Goal: Transaction & Acquisition: Book appointment/travel/reservation

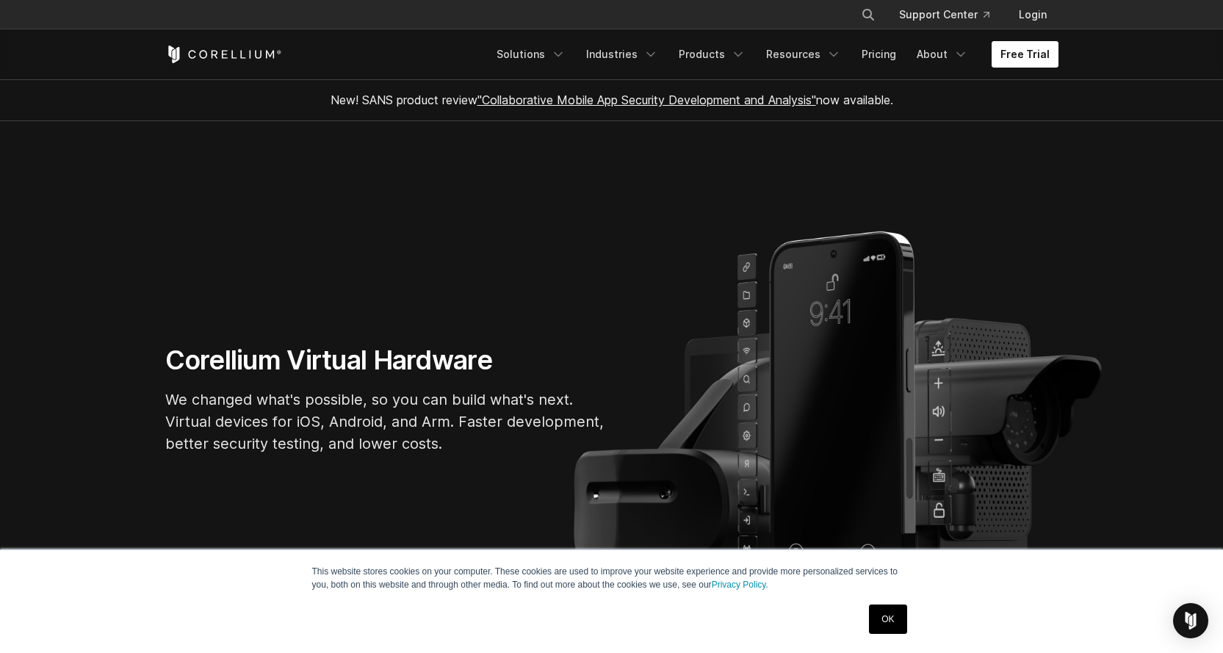
click at [1009, 59] on link "Free Trial" at bounding box center [1024, 54] width 67 height 26
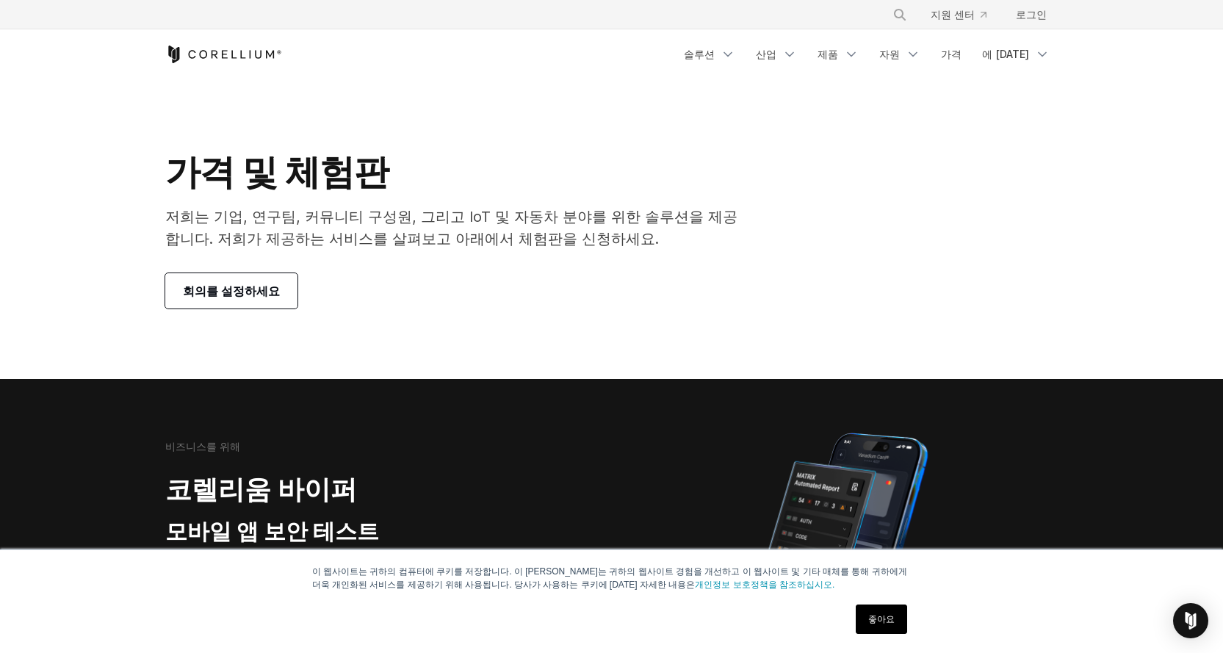
click at [280, 298] on link "회의를 설정하세요" at bounding box center [231, 290] width 132 height 35
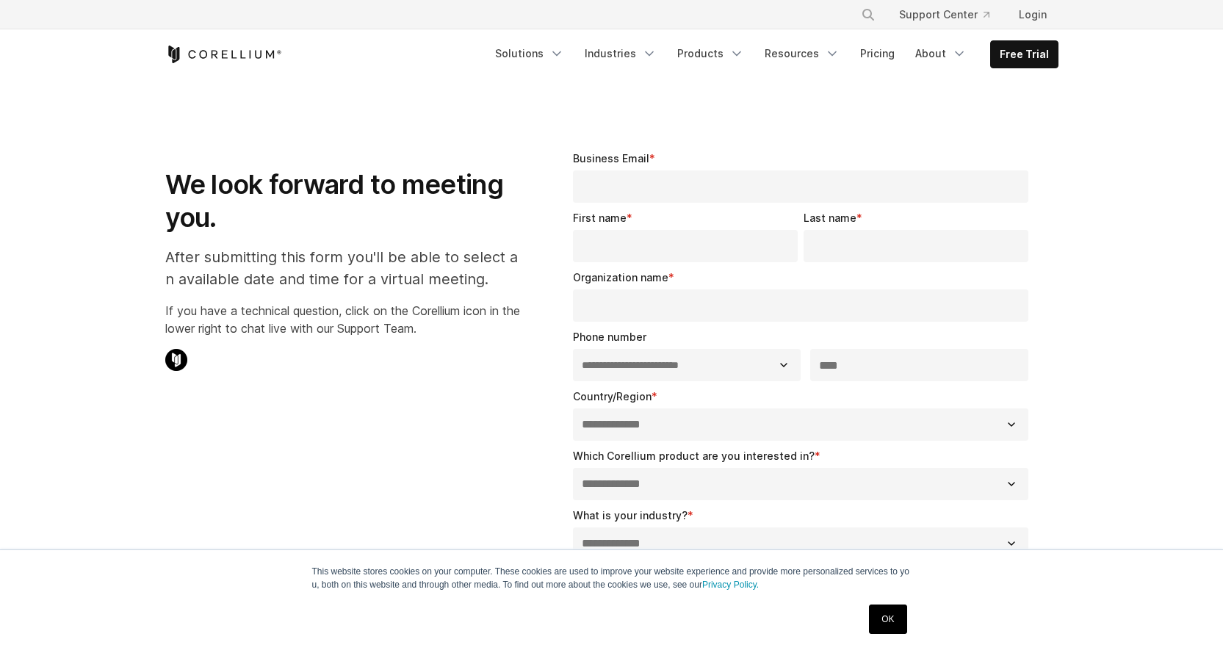
select select "**"
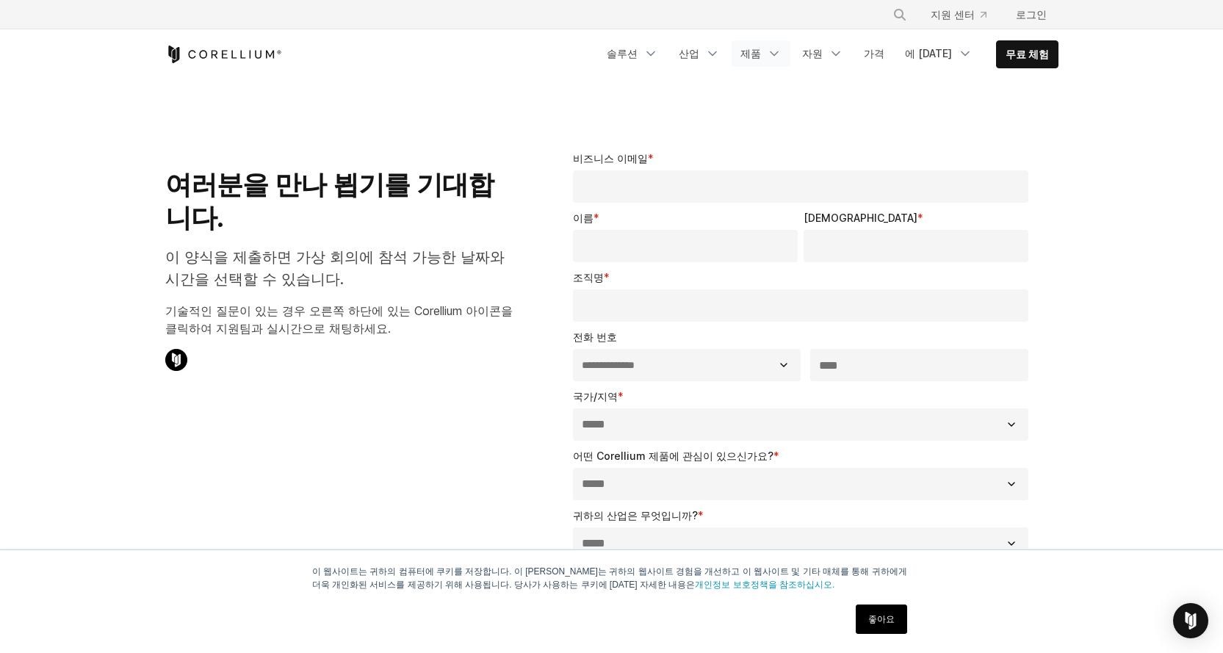
click at [780, 54] on icon "탐색 메뉴" at bounding box center [774, 53] width 15 height 15
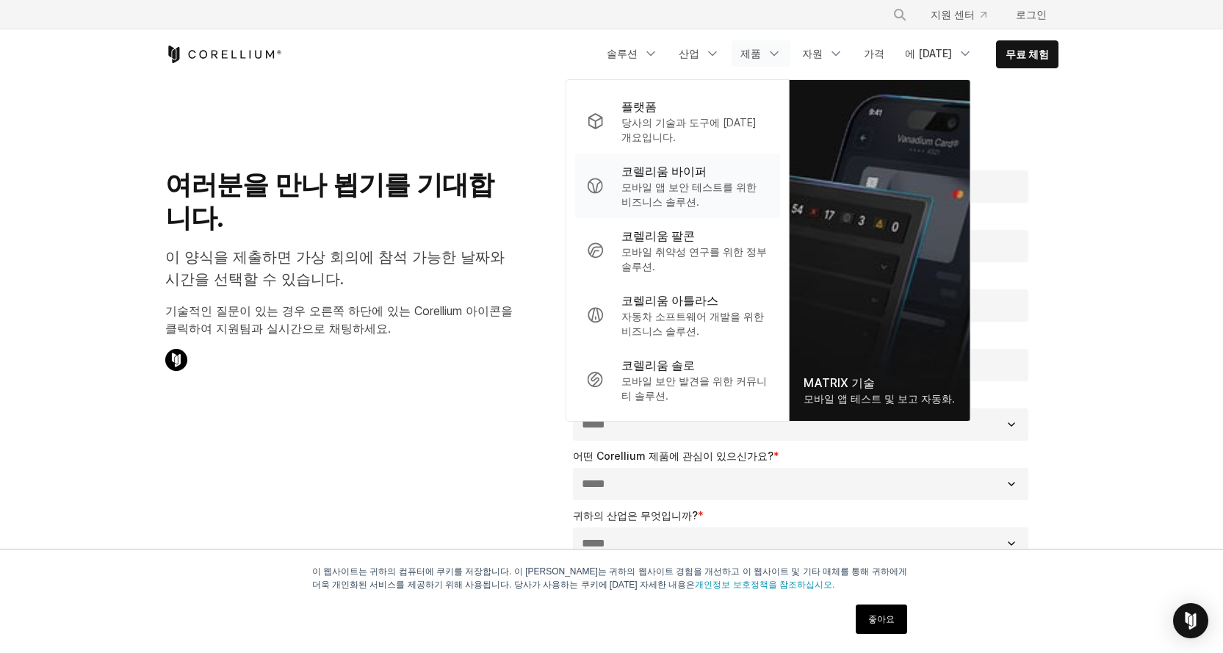
click at [709, 190] on font "모바일 앱 보안 테스트를 위한 비즈니스 솔루션." at bounding box center [688, 194] width 135 height 27
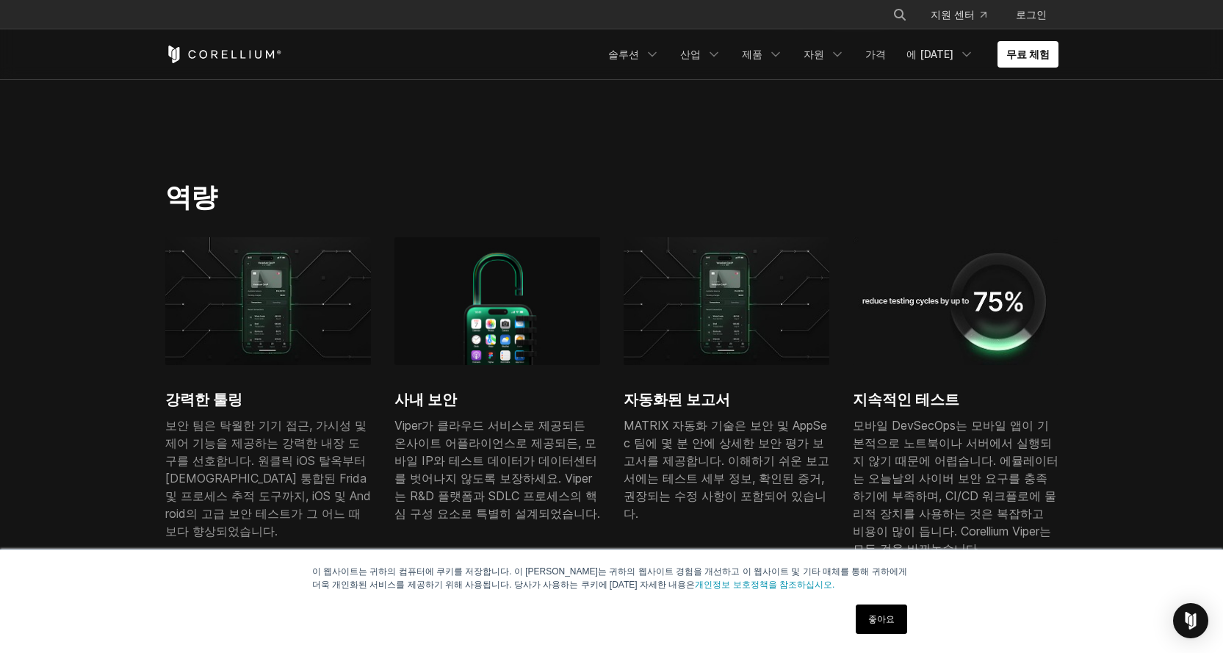
scroll to position [817, 0]
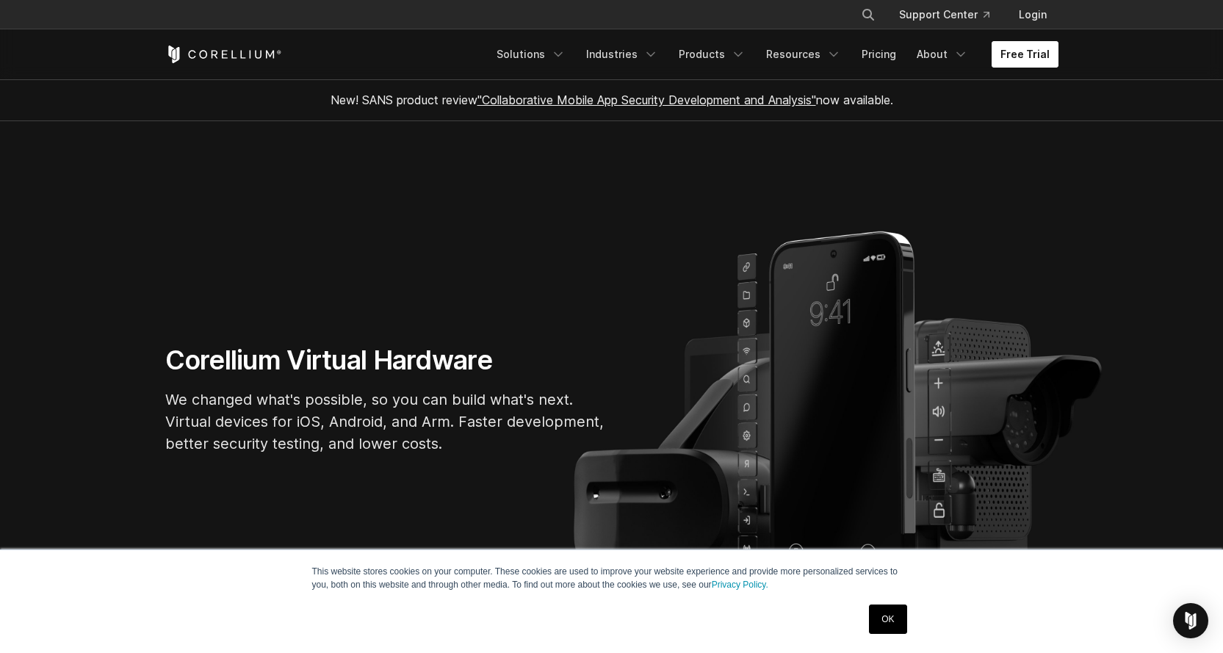
click at [1049, 55] on link "Free Trial" at bounding box center [1024, 54] width 67 height 26
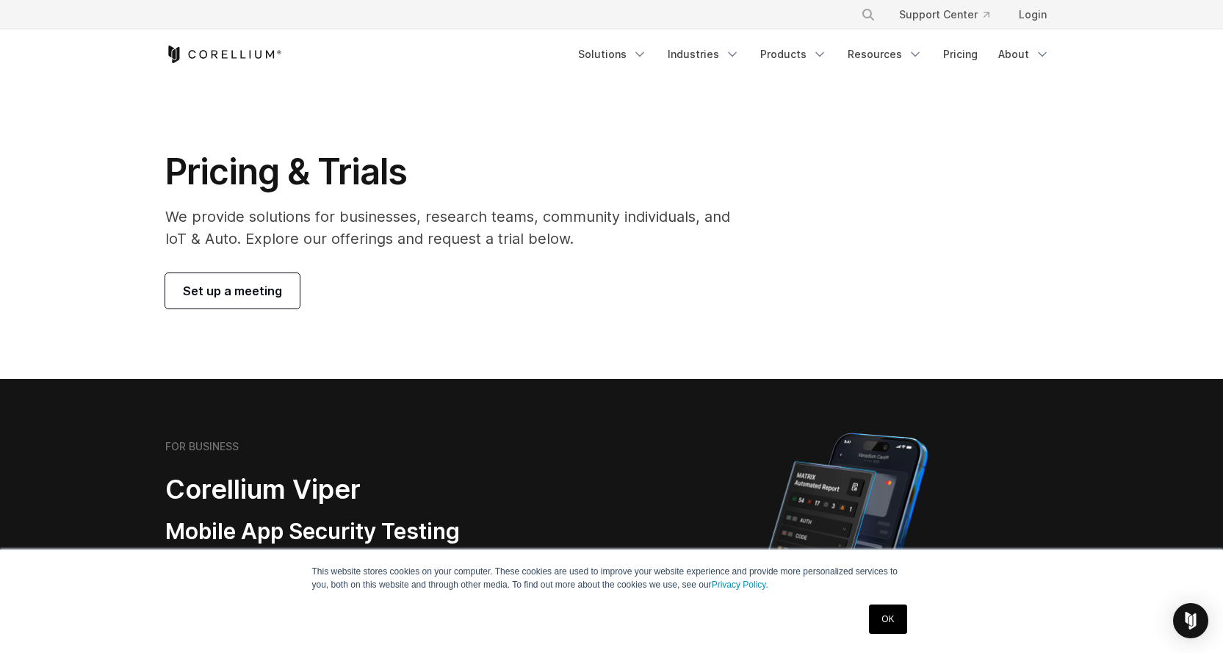
click at [255, 319] on section "Pricing & Trials We provide solutions for businesses, research teams, community…" at bounding box center [611, 229] width 1223 height 300
click at [258, 295] on span "Set up a meeting" at bounding box center [232, 291] width 99 height 18
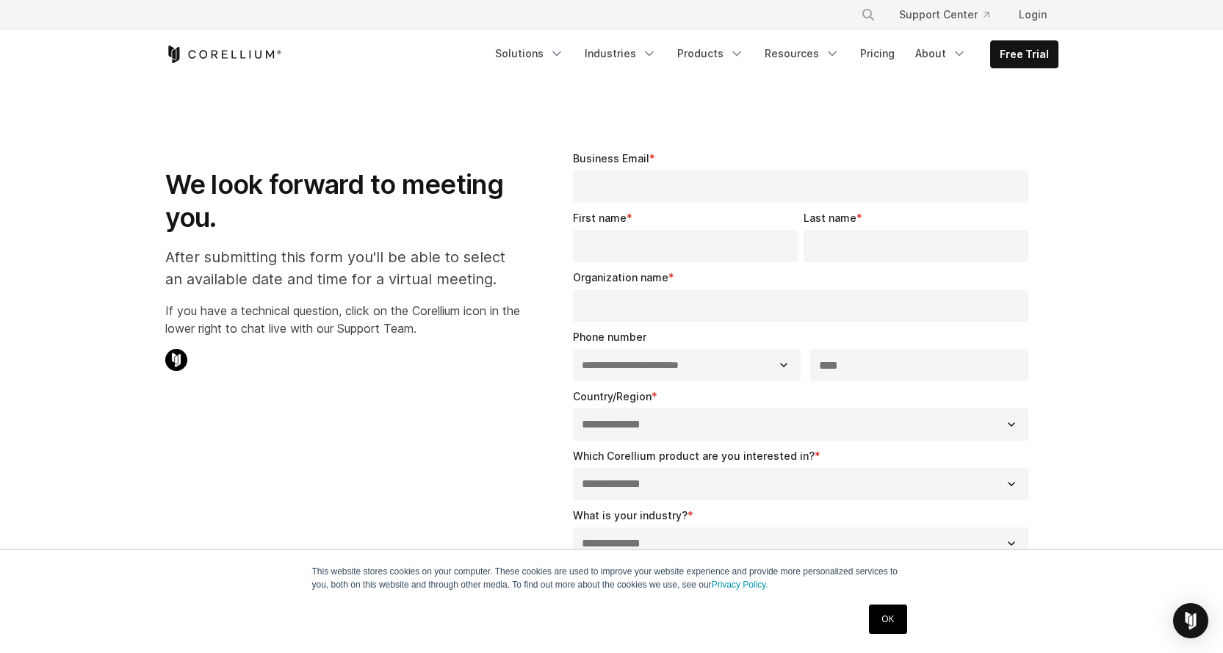
select select "**"
click at [738, 53] on icon "Navigation Menu" at bounding box center [736, 53] width 15 height 15
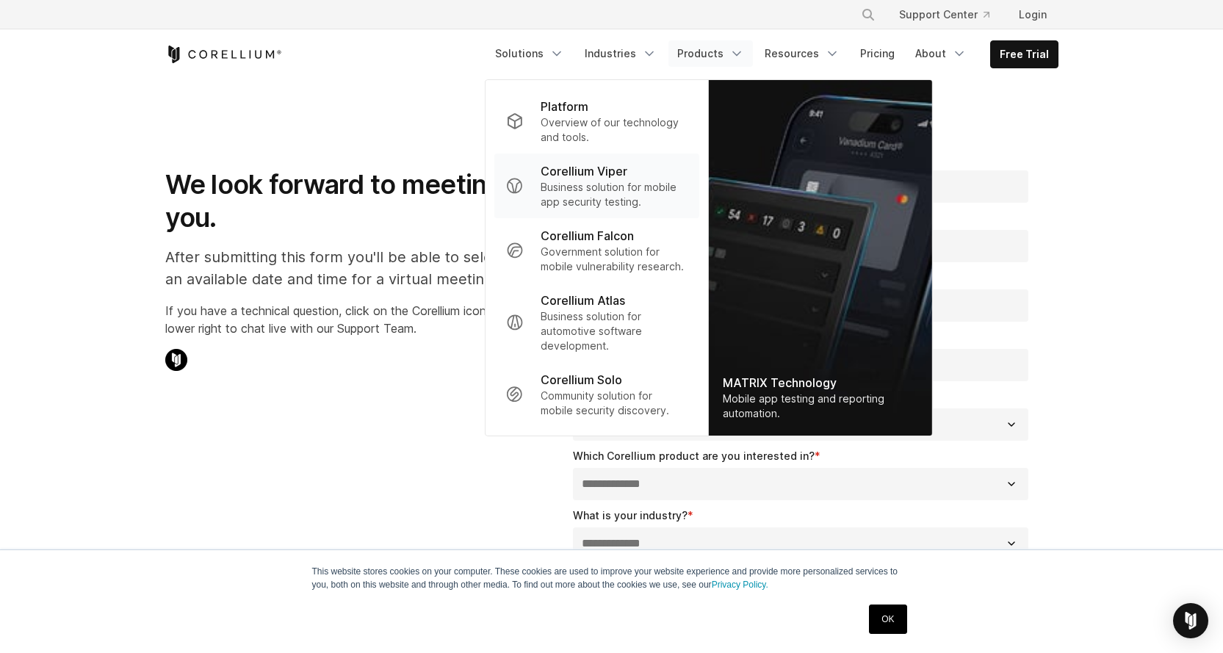
click at [653, 170] on div "Corellium Viper" at bounding box center [613, 171] width 146 height 18
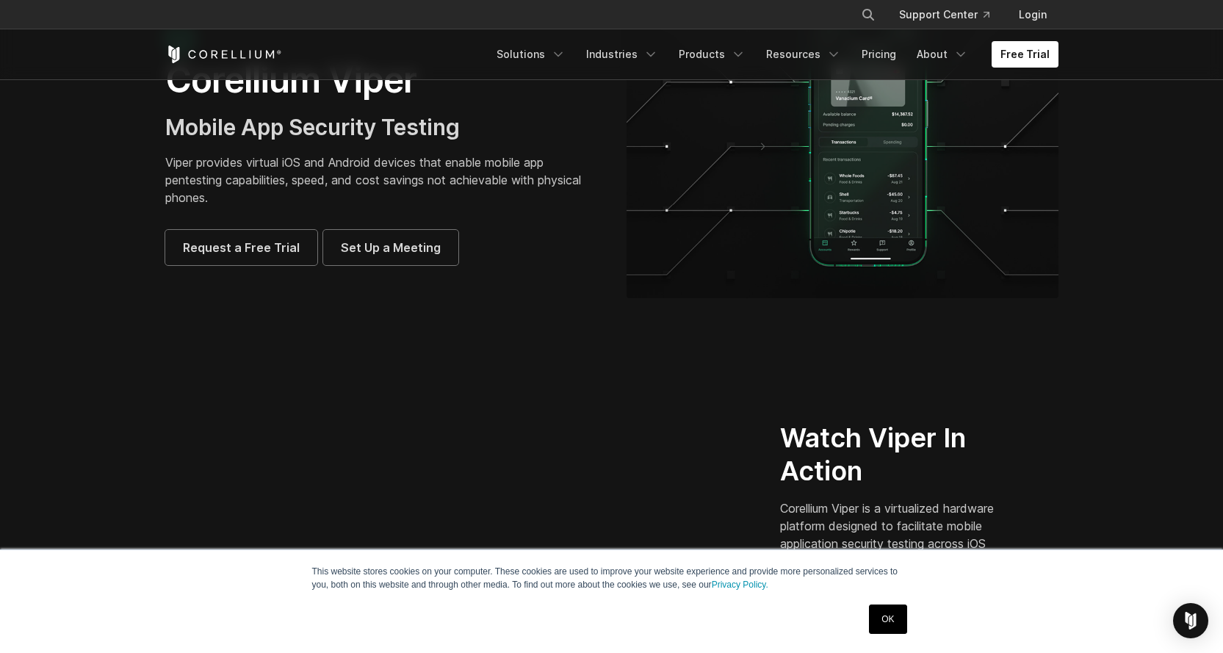
scroll to position [123, 0]
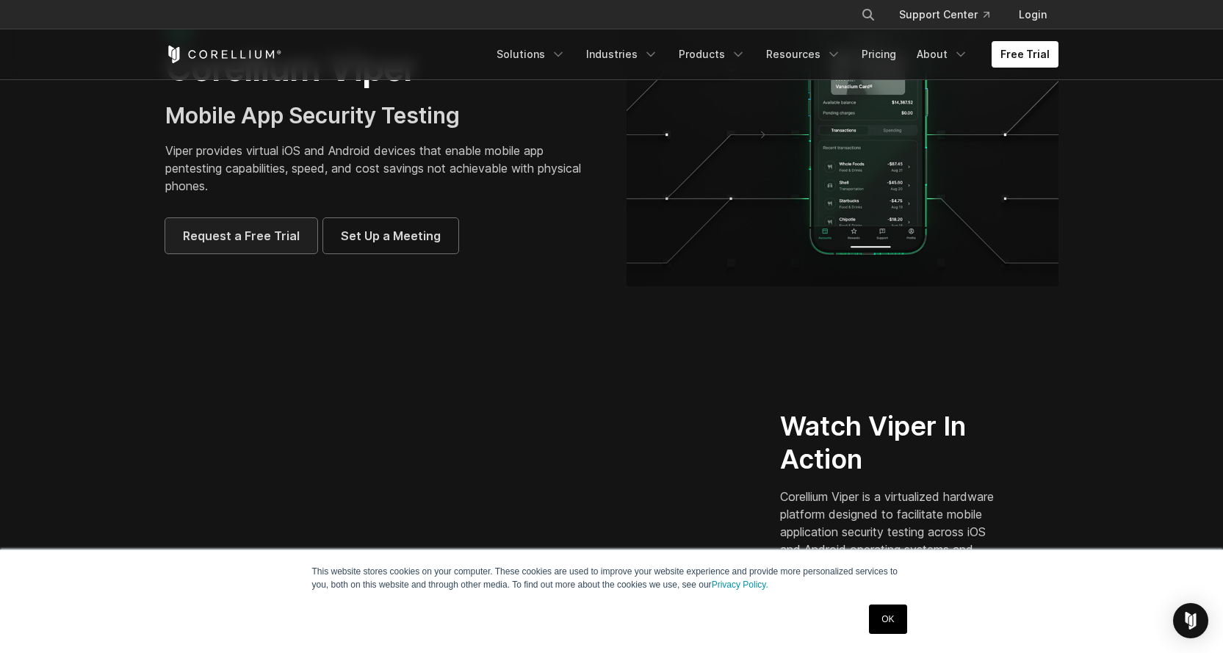
click at [269, 253] on link "Request a Free Trial" at bounding box center [241, 235] width 152 height 35
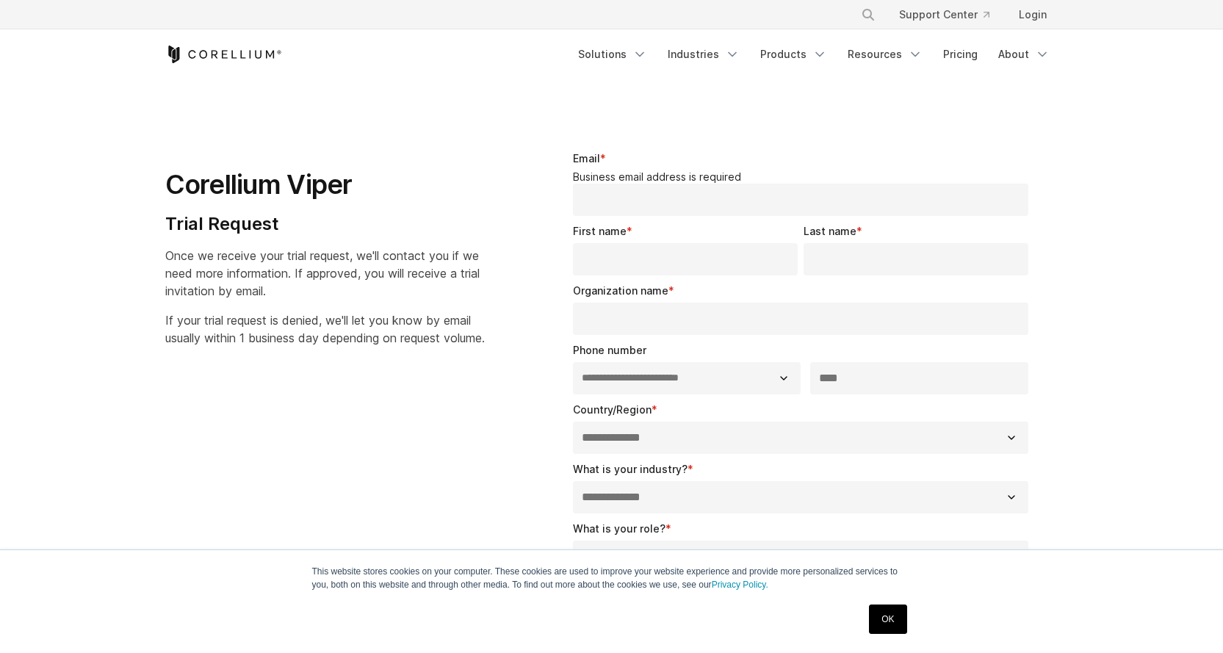
select select "**"
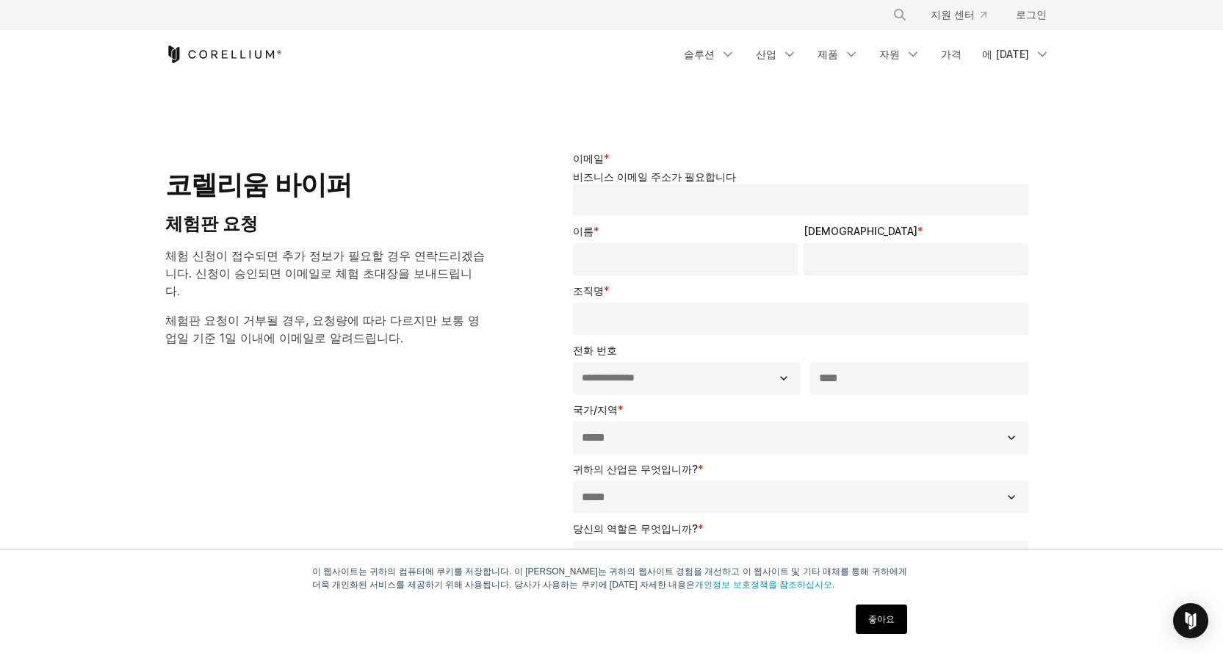
click at [822, 123] on section "**********" at bounding box center [611, 518] width 1223 height 877
click at [858, 50] on icon "탐색 메뉴" at bounding box center [851, 54] width 15 height 15
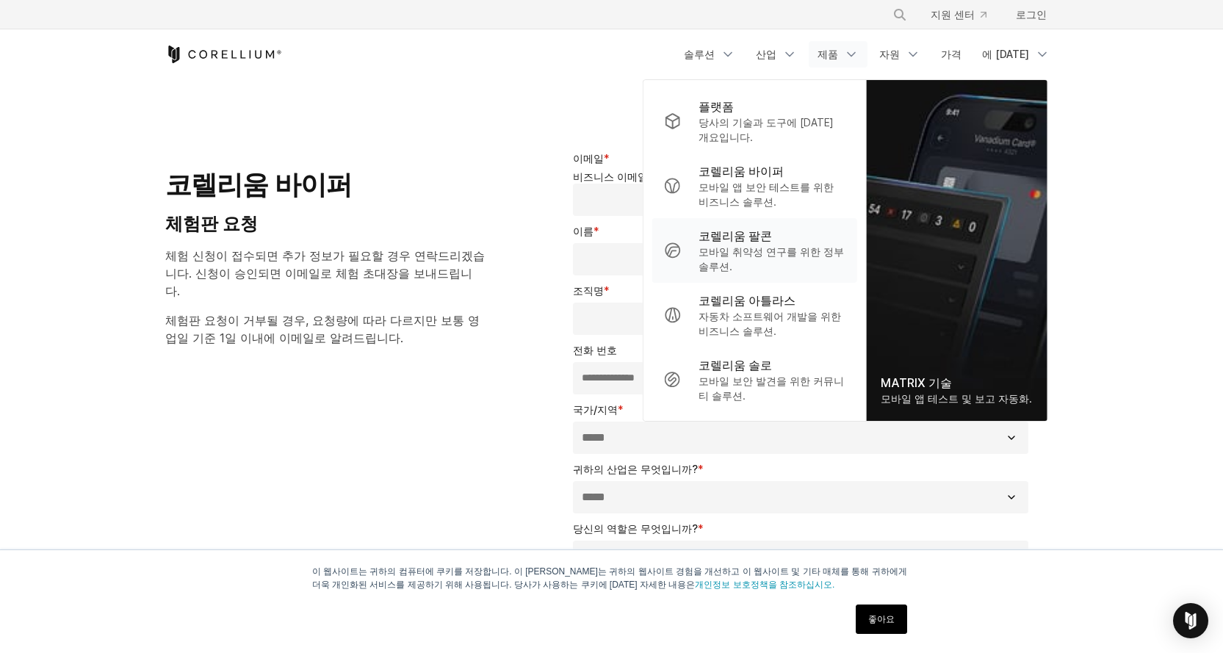
click at [772, 241] on font "코렐리움 팔콘" at bounding box center [734, 235] width 73 height 15
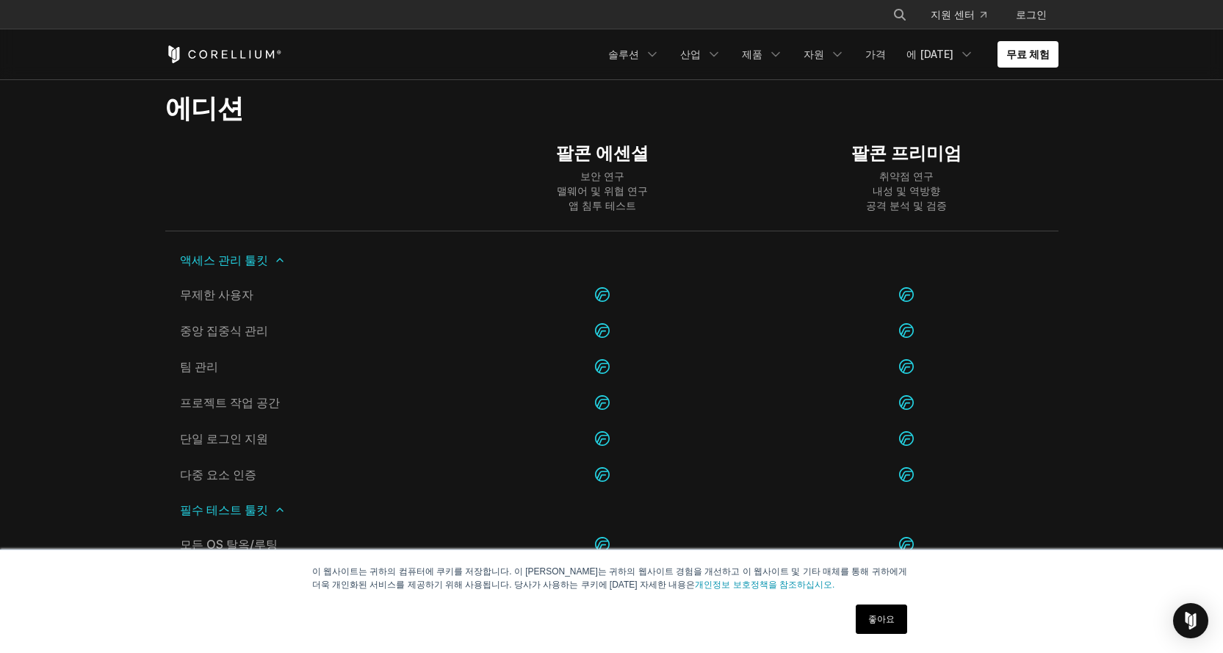
scroll to position [1422, 0]
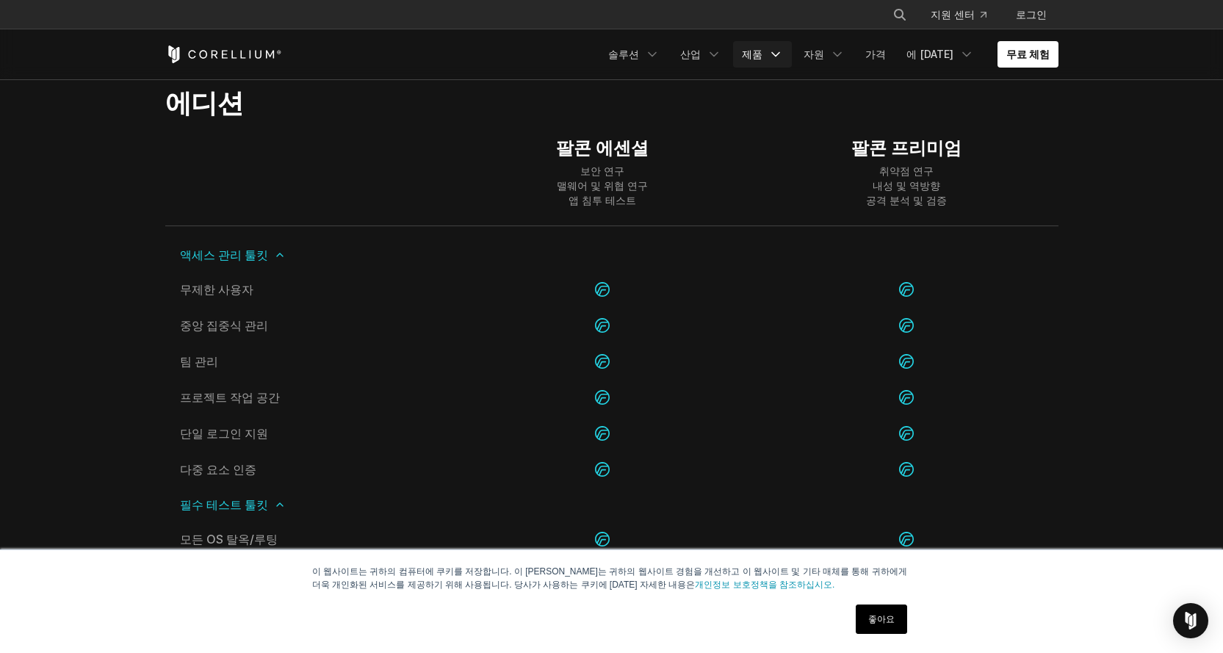
click at [782, 52] on icon "탐색 메뉴" at bounding box center [775, 54] width 15 height 15
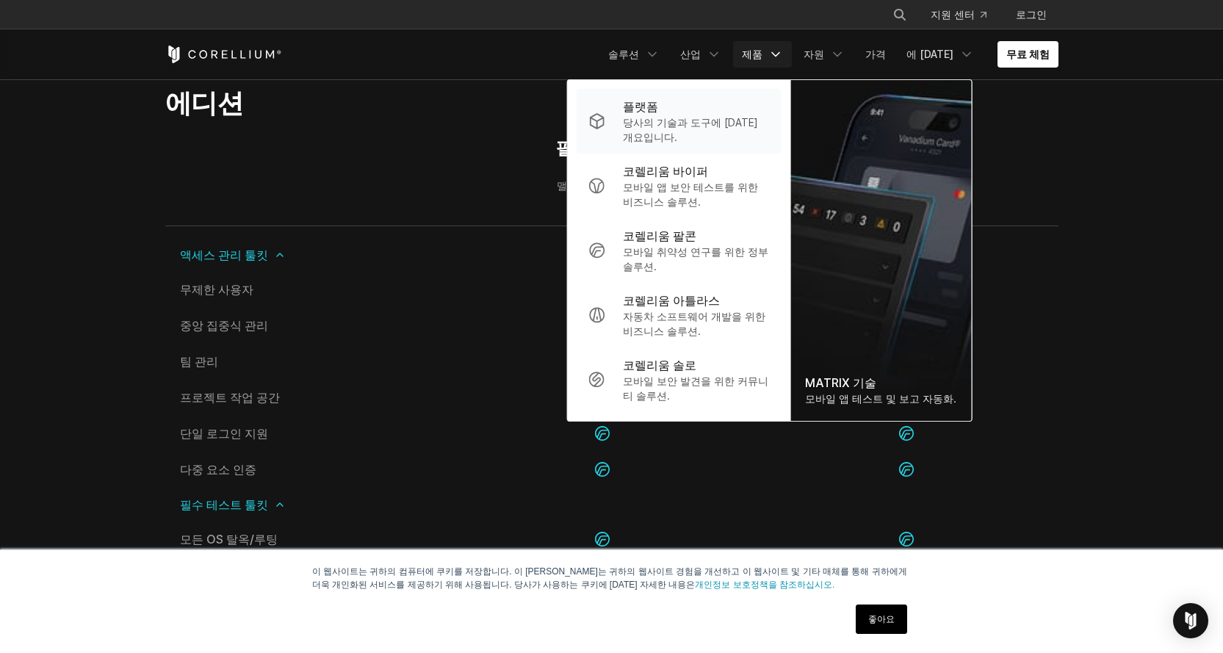
click at [699, 130] on p "당사의 기술과 도구에 [DATE] 개요입니다." at bounding box center [696, 129] width 146 height 29
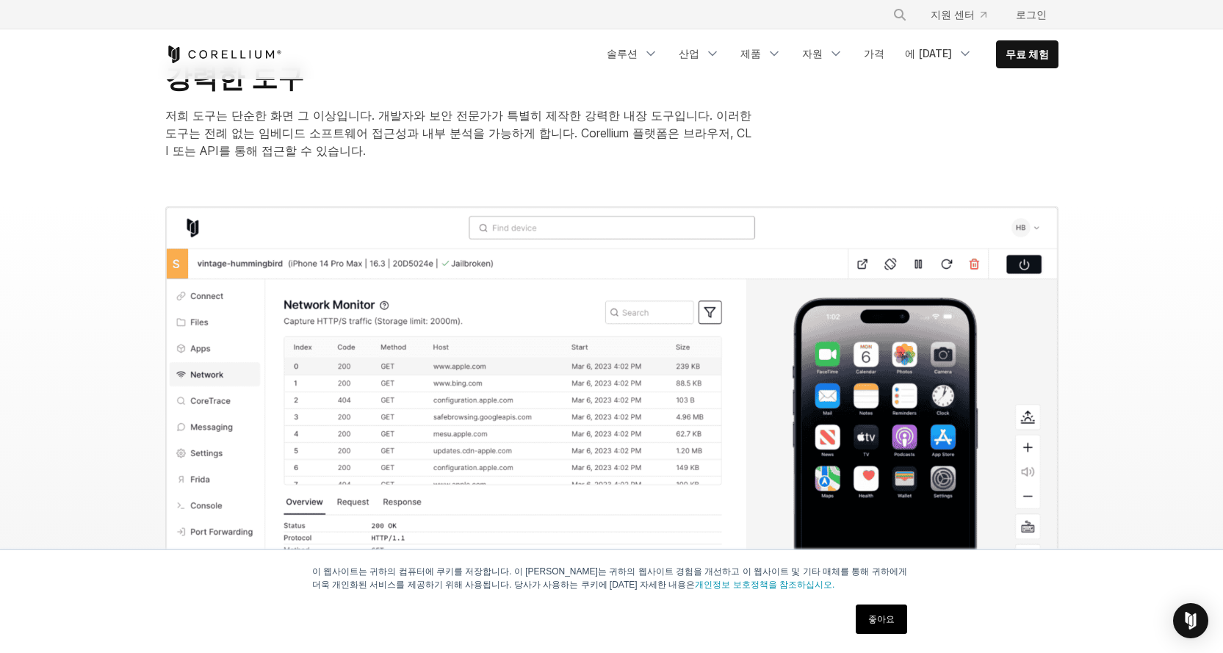
scroll to position [1386, 0]
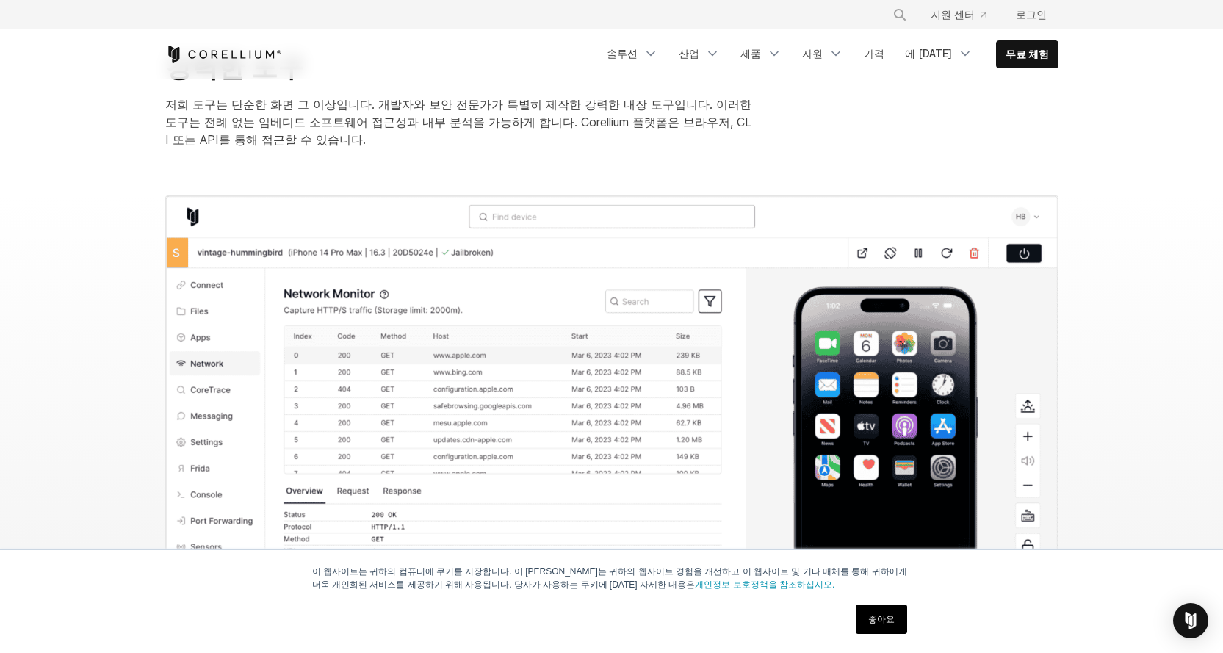
drag, startPoint x: 397, startPoint y: 126, endPoint x: 250, endPoint y: 119, distance: 147.7
click at [250, 119] on font "저희 도구는 단순한 화면 그 이상입니다. 개발자와 보안 전문가가 특별히 제작한 강력한 내장 도구입니다. 이러한 도구는 전례 없는 임베디드 소프…" at bounding box center [458, 122] width 586 height 50
click at [186, 142] on font "저희 도구는 단순한 화면 그 이상입니다. 개발자와 보안 전문가가 특별히 제작한 강력한 내장 도구입니다. 이러한 도구는 전례 없는 임베디드 소프…" at bounding box center [458, 122] width 586 height 50
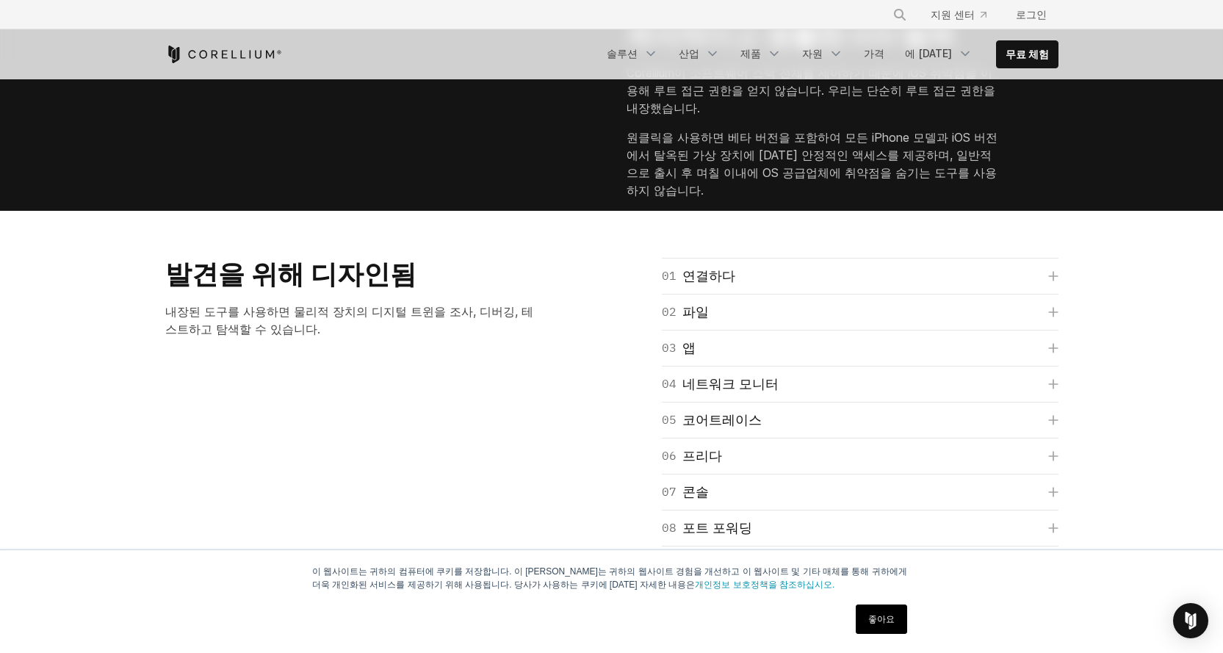
scroll to position [1982, 0]
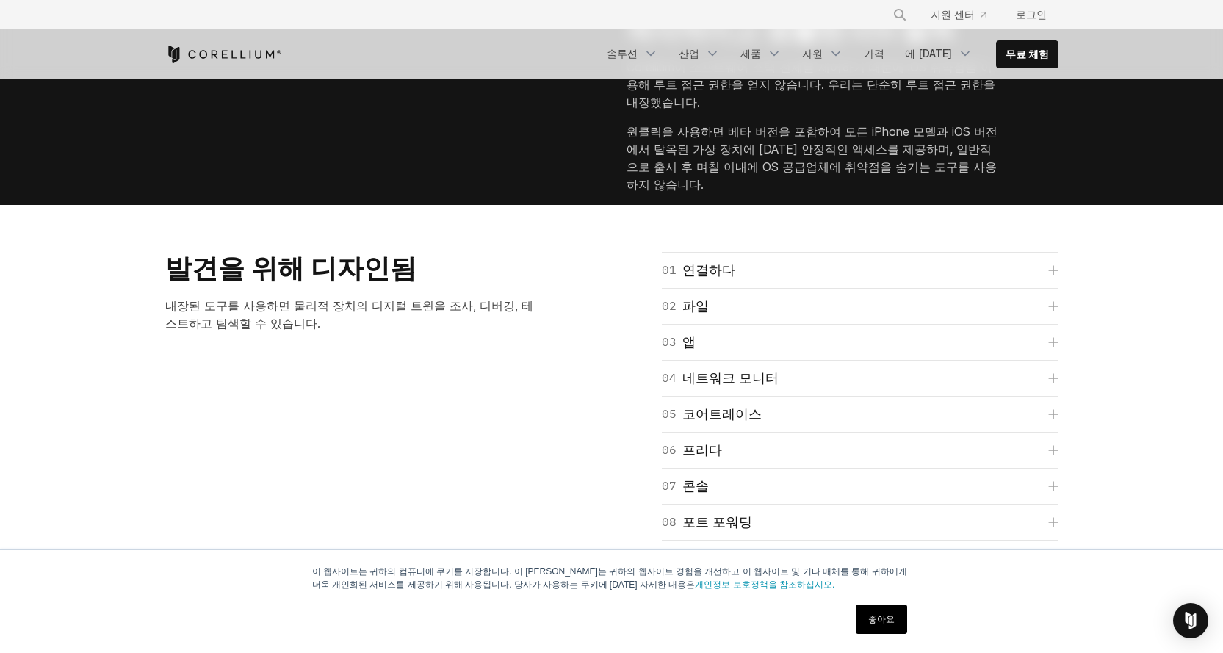
drag, startPoint x: 576, startPoint y: 224, endPoint x: 667, endPoint y: 418, distance: 214.2
click at [667, 205] on div "즉각적이고 원활한 iOS 탈옥 Corellium이 소프트웨어 스택 전체를 제어하기 때문에 iOS 취약점을 이용해 루트 접근 권한을 얻지 않습니…" at bounding box center [612, 109] width 922 height 192
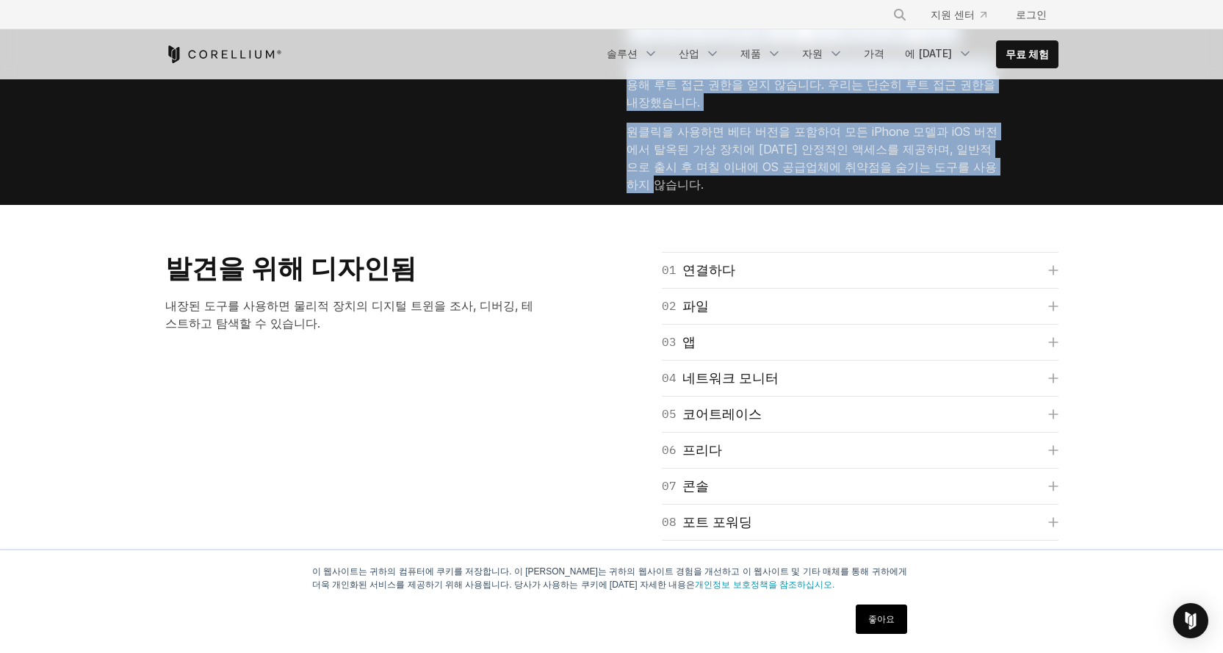
drag, startPoint x: 667, startPoint y: 418, endPoint x: 639, endPoint y: 198, distance: 222.0
click at [639, 198] on div "즉각적이고 원활한 iOS 탈옥 Corellium이 소프트웨어 스택 전체를 제어하기 때문에 iOS 취약점을 이용해 루트 접근 권한을 얻지 않습니…" at bounding box center [612, 109] width 922 height 192
drag, startPoint x: 643, startPoint y: 220, endPoint x: 721, endPoint y: 405, distance: 200.1
click at [721, 205] on div "즉각적이고 원활한 iOS 탈옥 Corellium이 소프트웨어 스택 전체를 제어하기 때문에 iOS 취약점을 이용해 루트 접근 권한을 얻지 않습니…" at bounding box center [612, 109] width 922 height 192
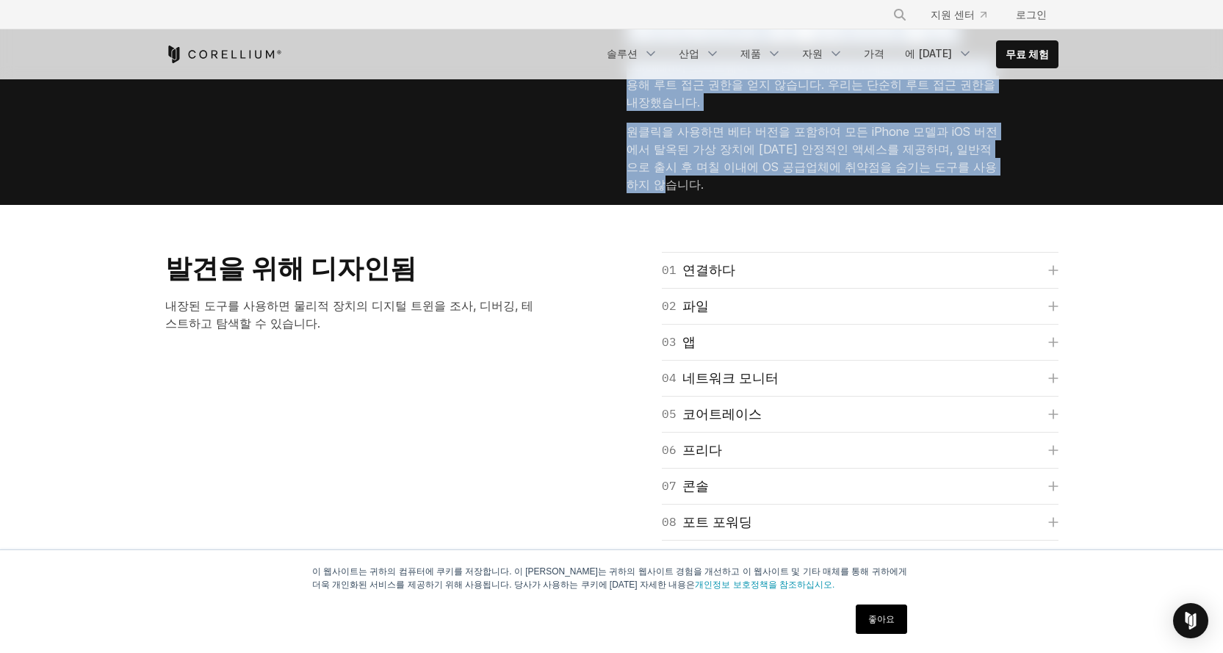
click at [721, 205] on div "즉각적이고 원활한 iOS 탈옥 Corellium이 소프트웨어 스택 전체를 제어하기 때문에 iOS 취약점을 이용해 루트 접근 권한을 얻지 않습니…" at bounding box center [612, 109] width 922 height 192
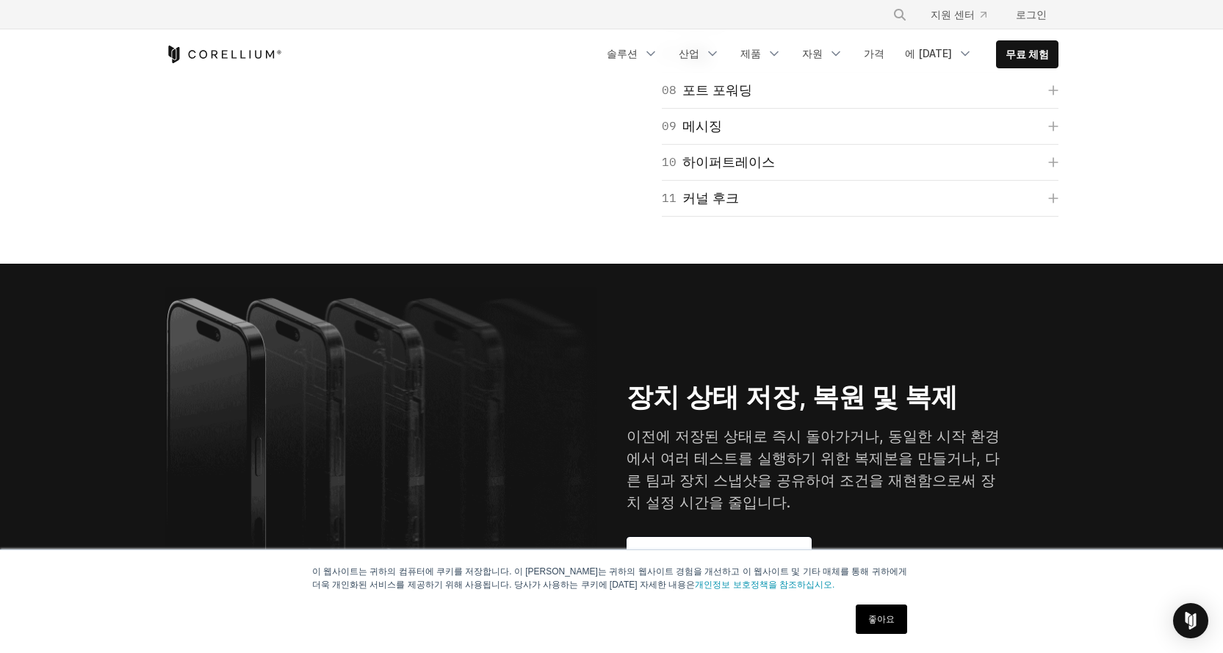
scroll to position [2352, 0]
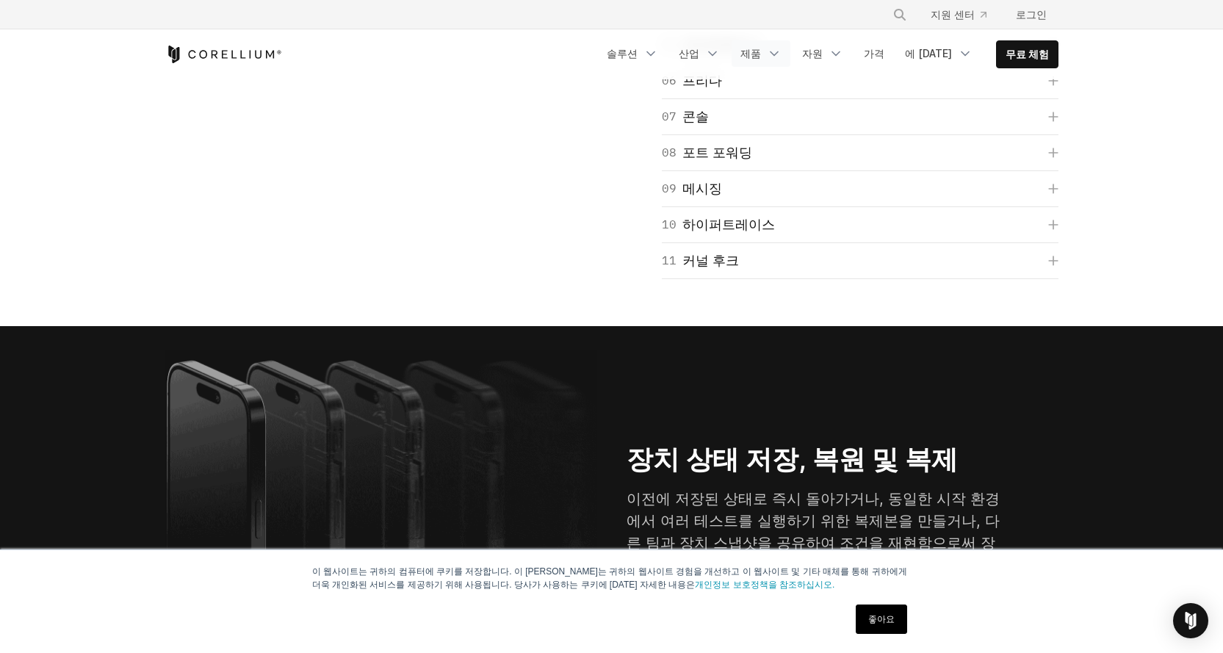
click at [778, 44] on link "제품" at bounding box center [760, 53] width 59 height 26
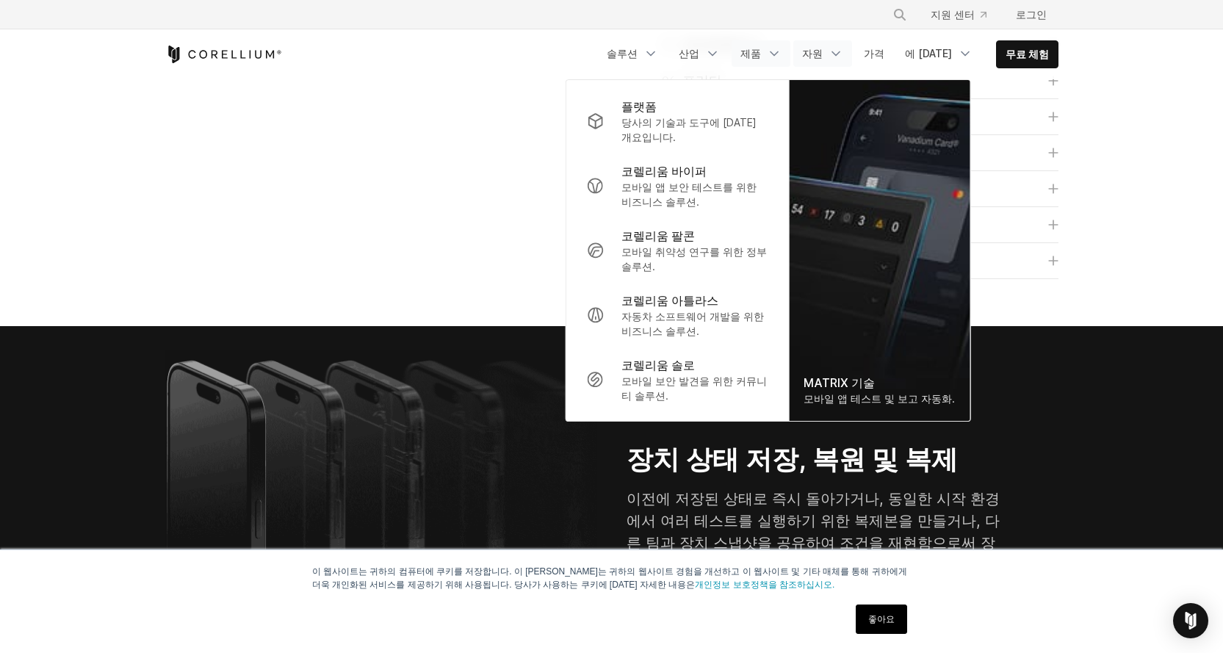
click at [828, 65] on link "자원" at bounding box center [822, 53] width 59 height 26
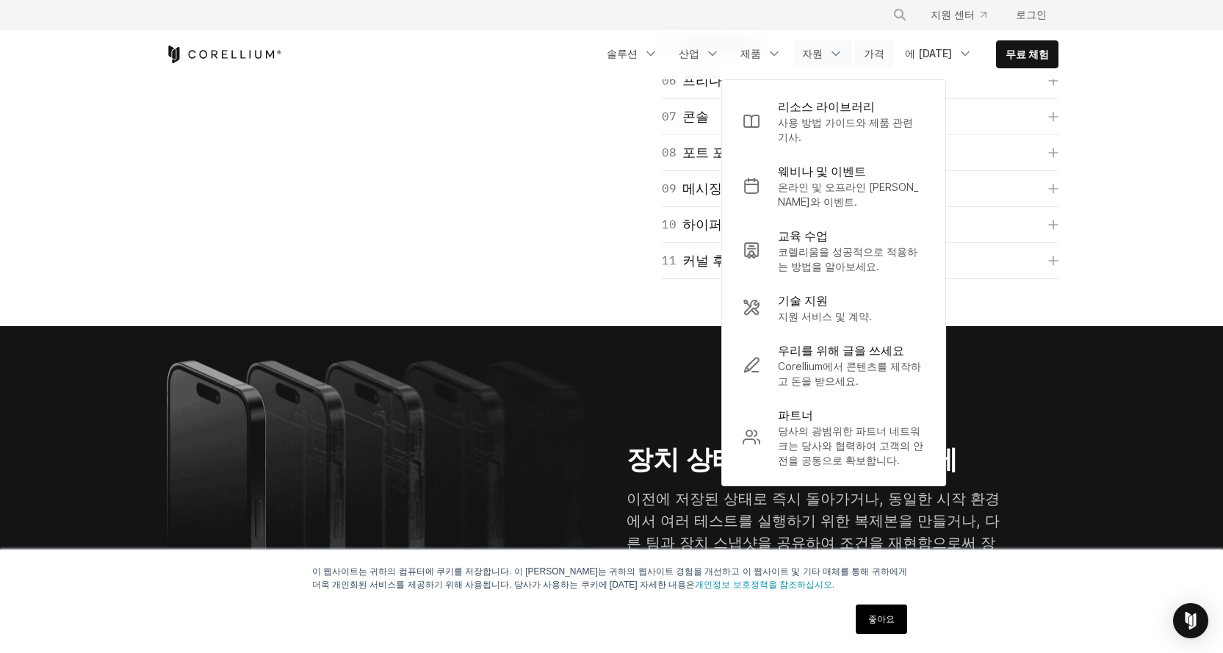
click at [893, 40] on link "가격" at bounding box center [874, 53] width 38 height 26
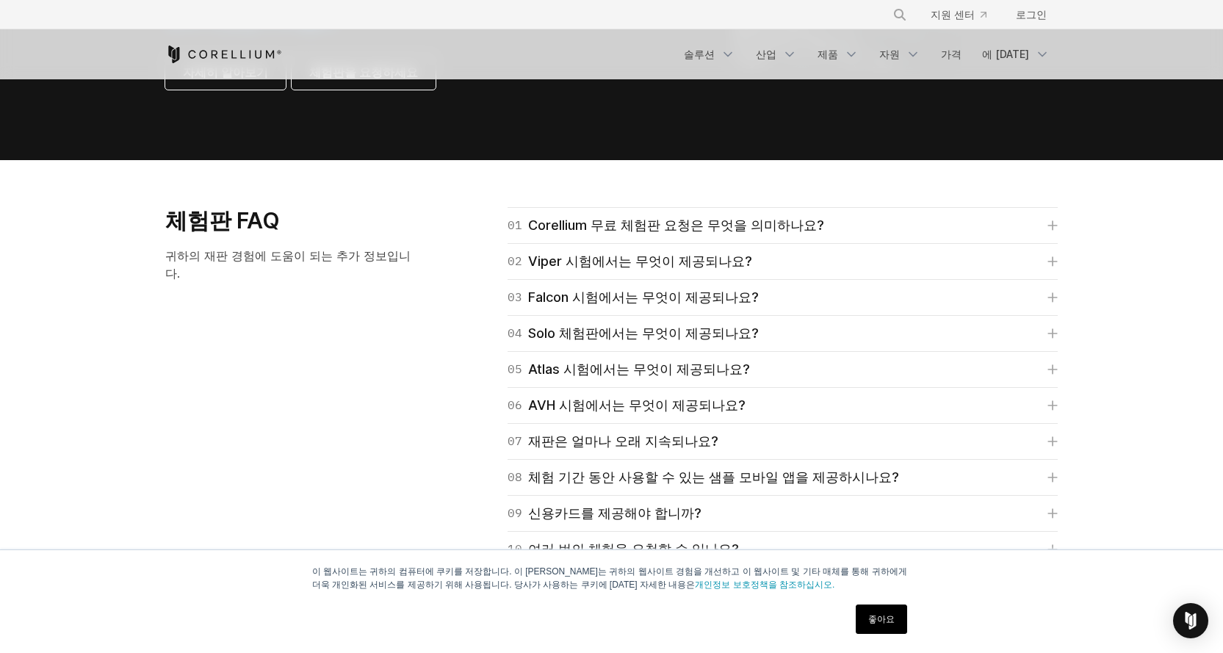
scroll to position [2007, 0]
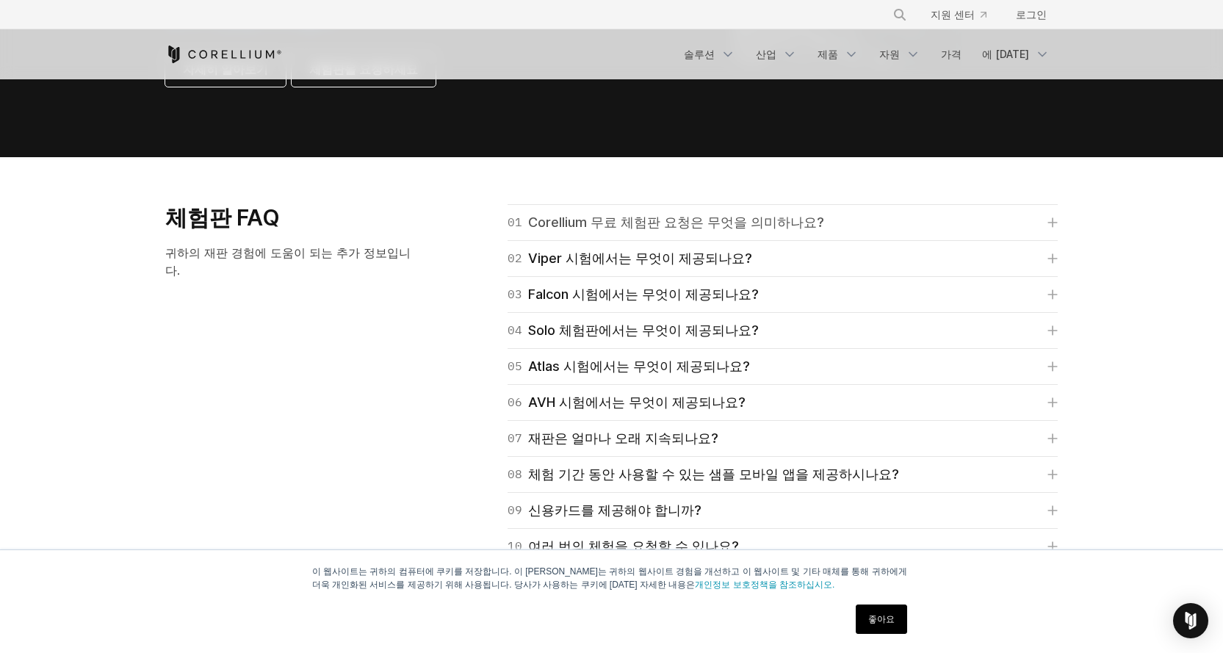
click at [620, 214] on font "Corellium 무료 체험판 요청은 무엇을 의미하나요?" at bounding box center [676, 221] width 296 height 15
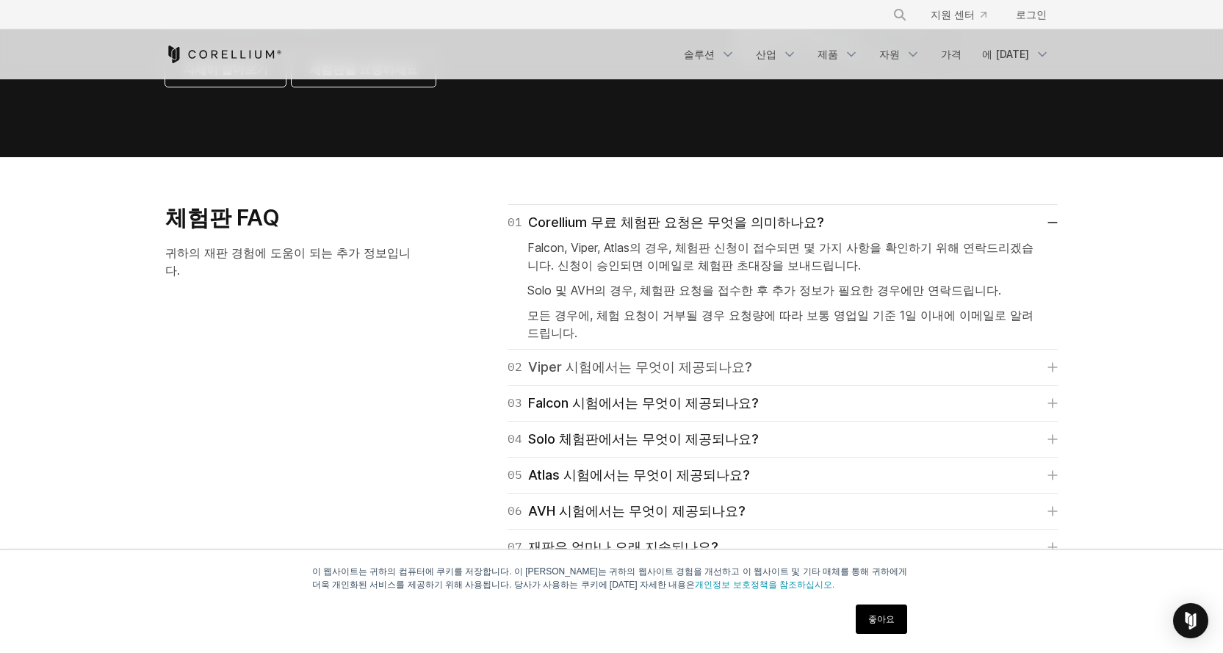
click at [598, 357] on font "Viper 시험에서는 무엇이 제공되나요?" at bounding box center [640, 367] width 224 height 21
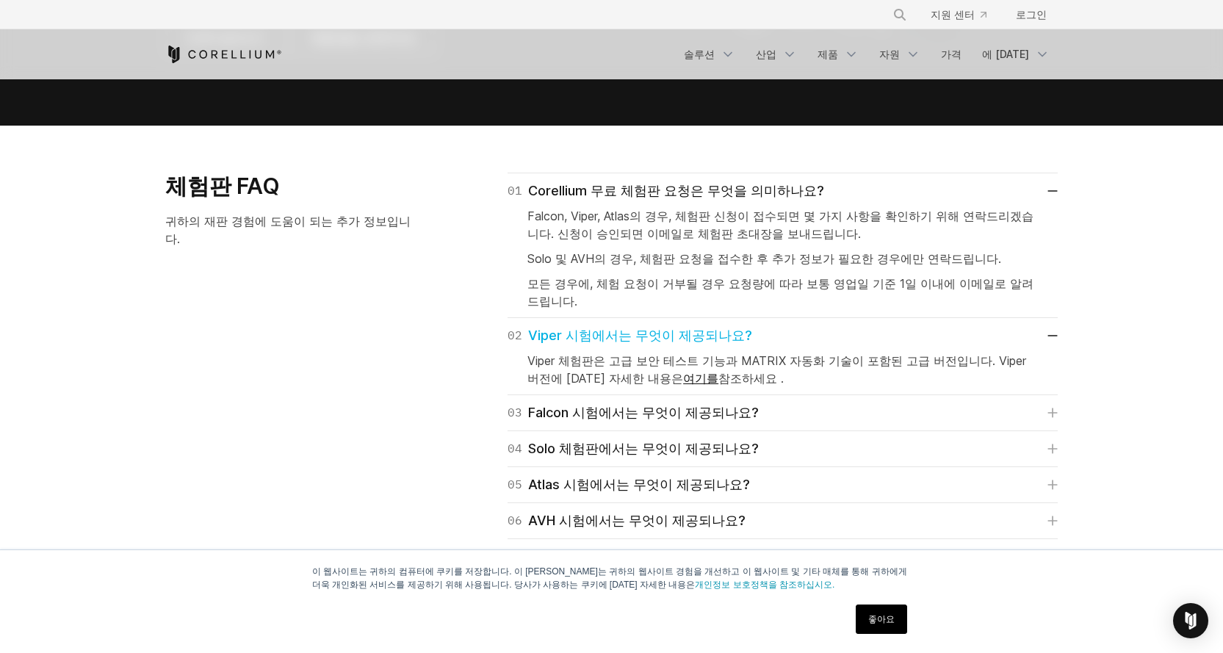
scroll to position [2036, 0]
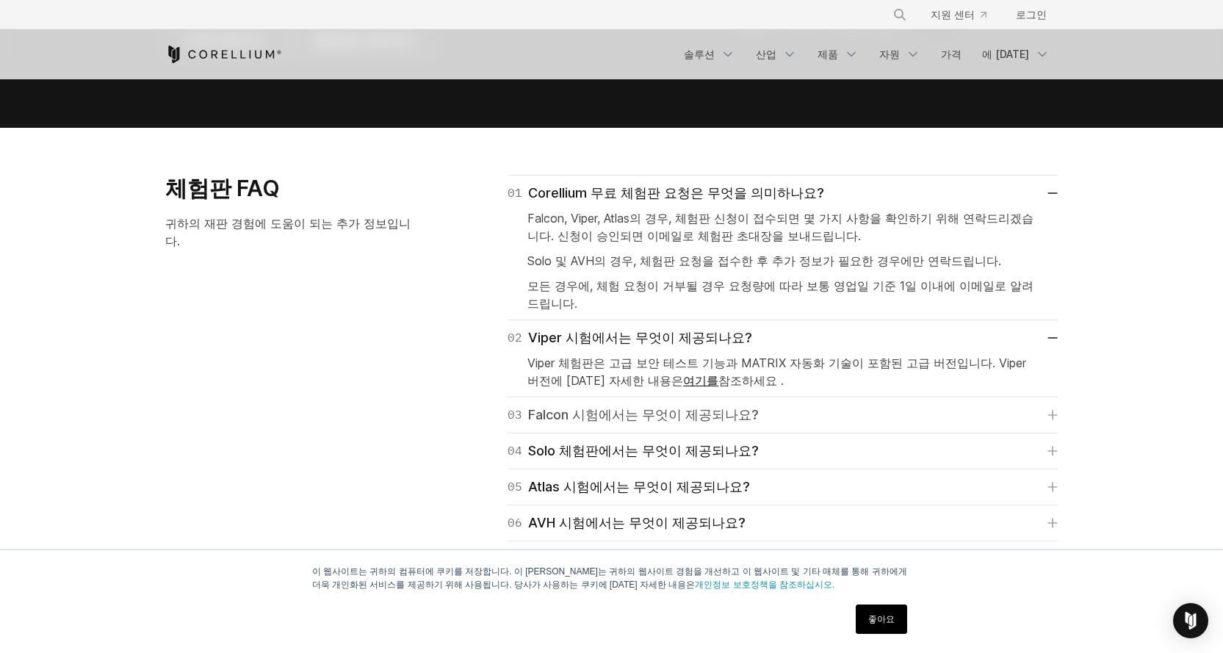
drag, startPoint x: 680, startPoint y: 360, endPoint x: 623, endPoint y: 405, distance: 72.1
click at [623, 407] on font "Falcon 시험에서는 무엇이 제공되나요?" at bounding box center [643, 414] width 231 height 15
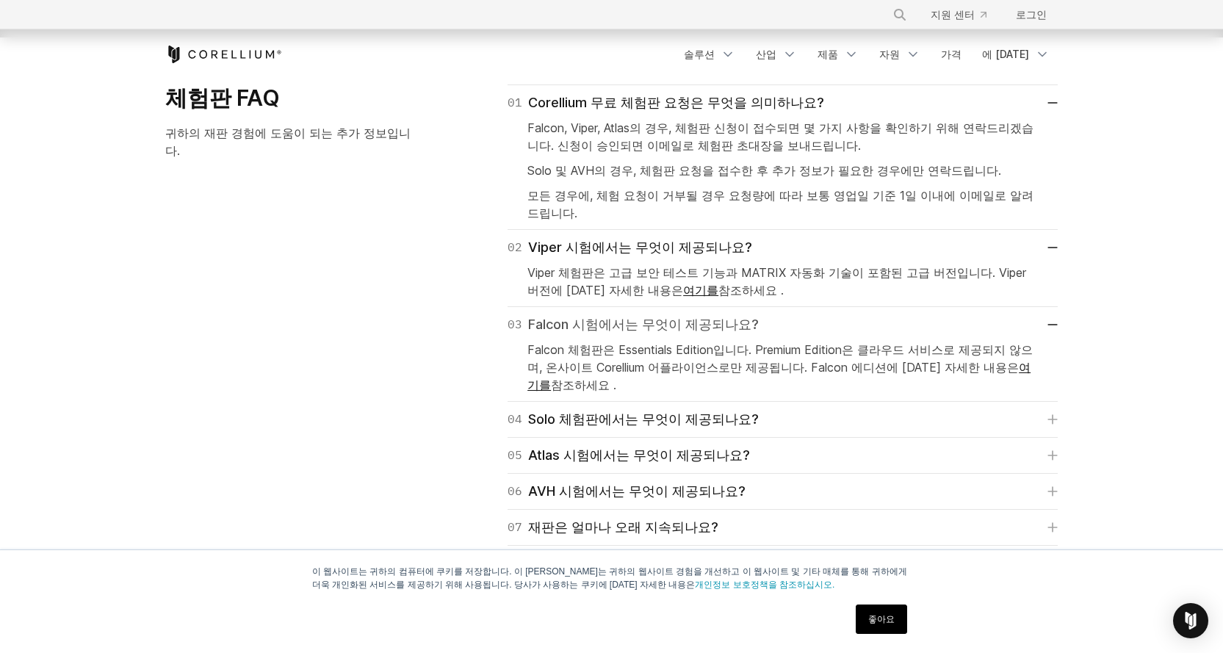
scroll to position [2128, 0]
click at [621, 410] on font "Solo 체험판에서는 무엇이 제공되나요?" at bounding box center [643, 417] width 231 height 15
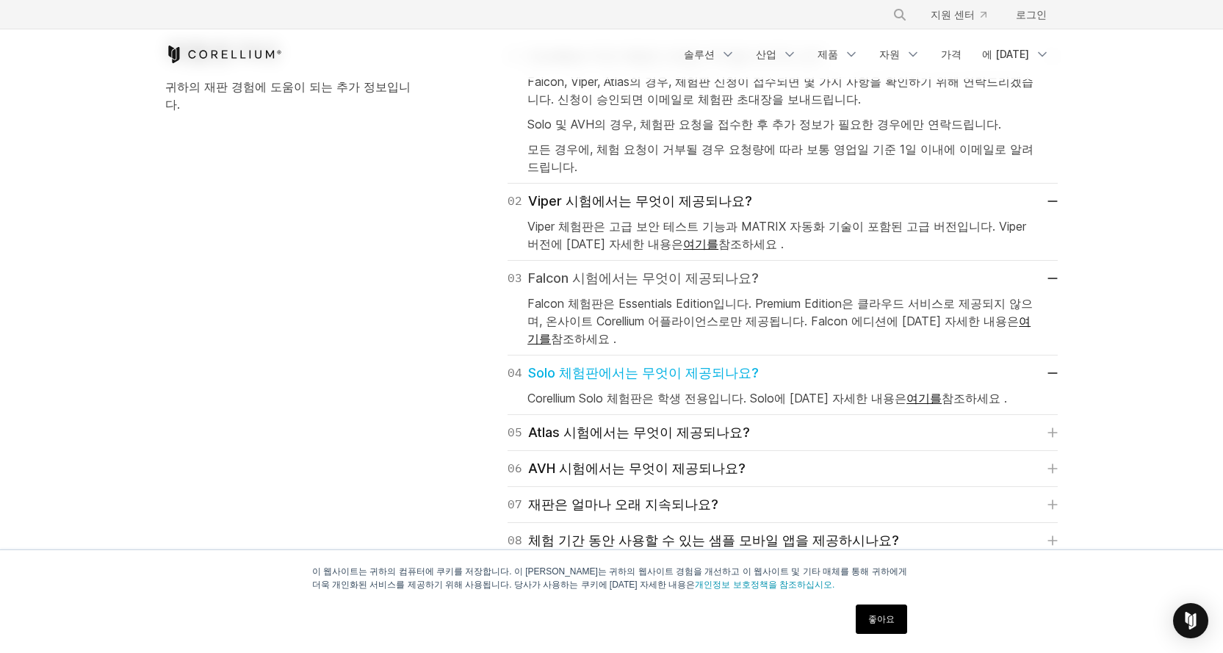
scroll to position [2181, 0]
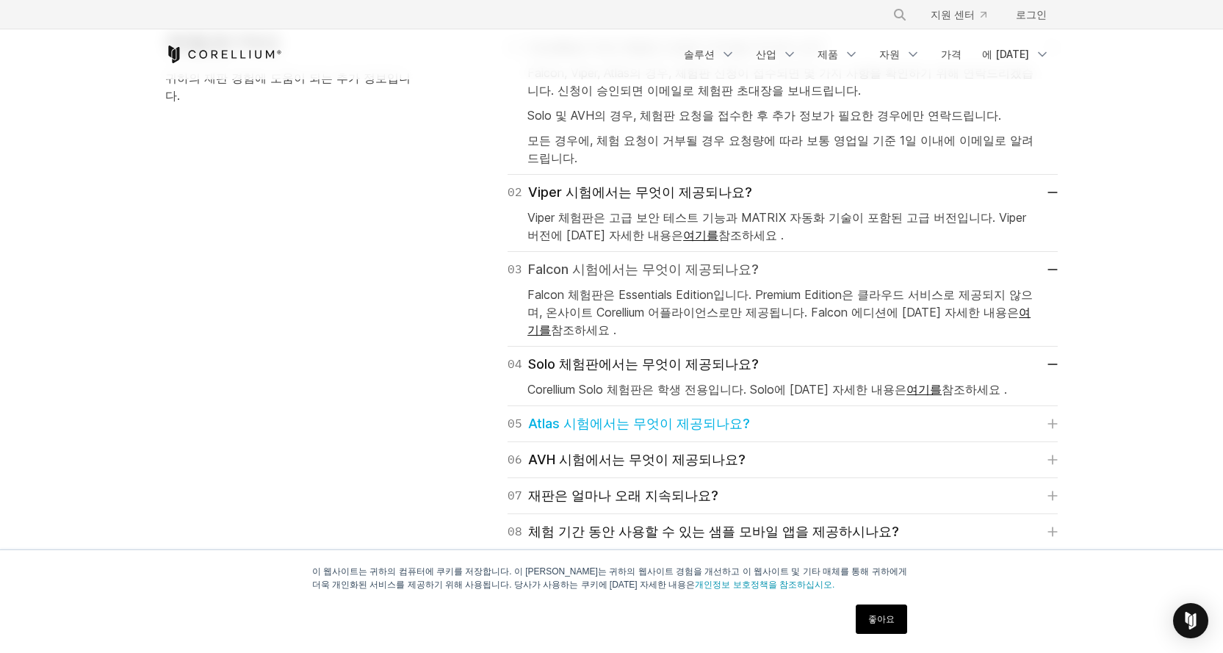
click at [621, 416] on font "Atlas 시험에서는 무엇이 제공되나요?" at bounding box center [639, 423] width 222 height 15
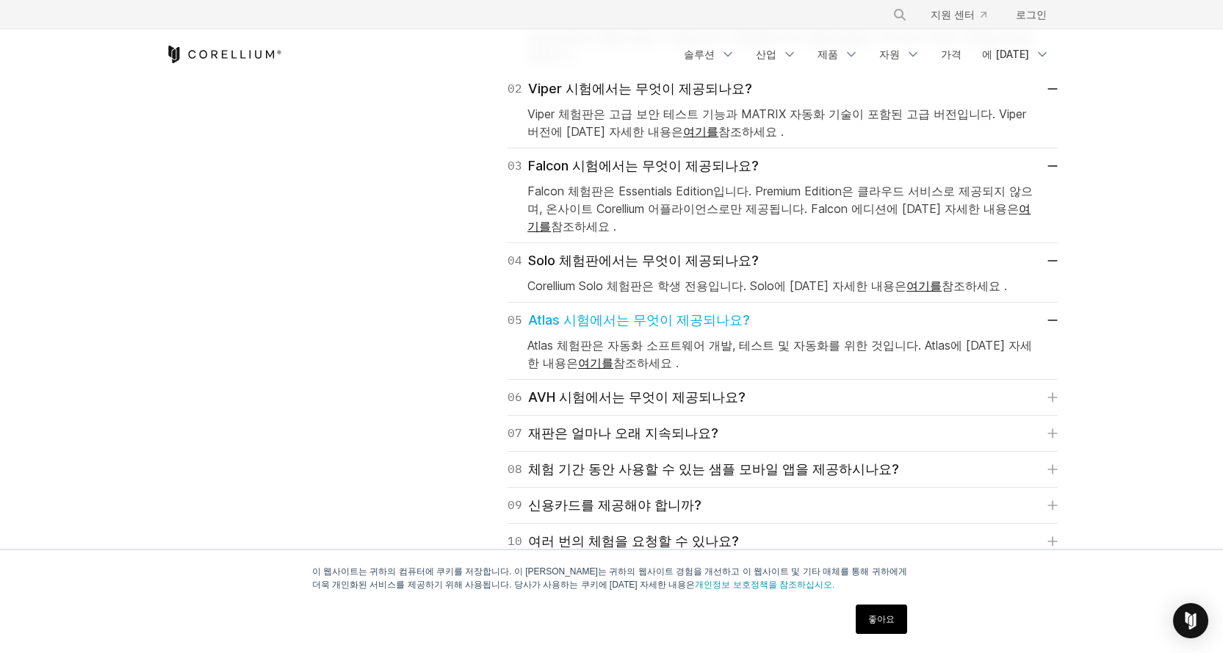
scroll to position [2286, 0]
click at [573, 424] on font "재판은 얼마나 오래 지속되나요?" at bounding box center [623, 431] width 190 height 15
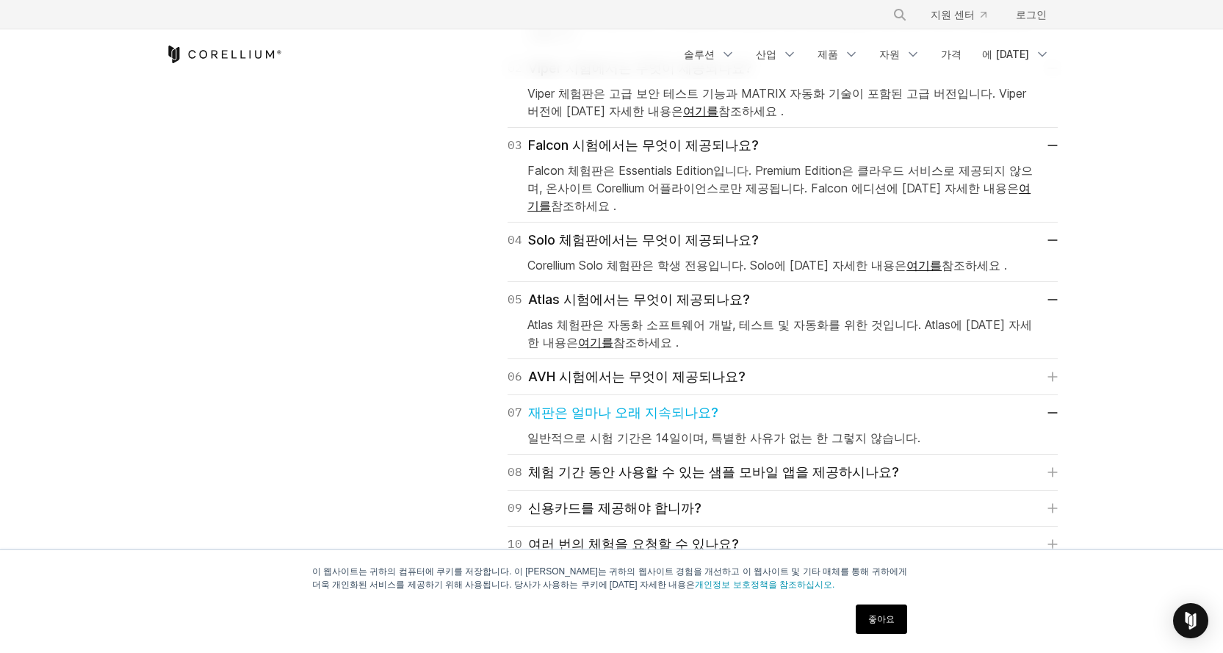
scroll to position [2308, 0]
click at [539, 452] on div "08 체험 기간 동안 사용할 수 있는 샘플 모바일 앱을 제공하시나요? 네. 로그인하시면 홈 화면에 도움이 되는 자료가 표시됩니다. 여기에는 C…" at bounding box center [782, 470] width 550 height 36
click at [543, 462] on font "체험 기간 동안 사용할 수 있는 샘플 모바일 앱을 제공하시나요?" at bounding box center [713, 469] width 371 height 15
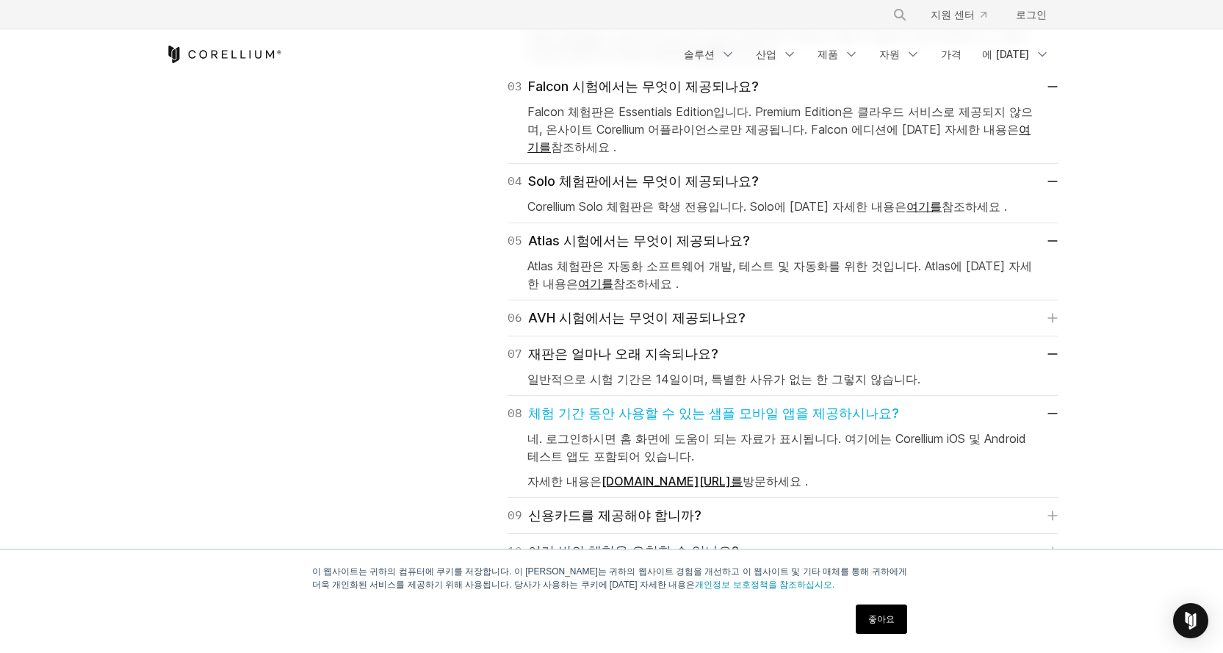
scroll to position [2368, 0]
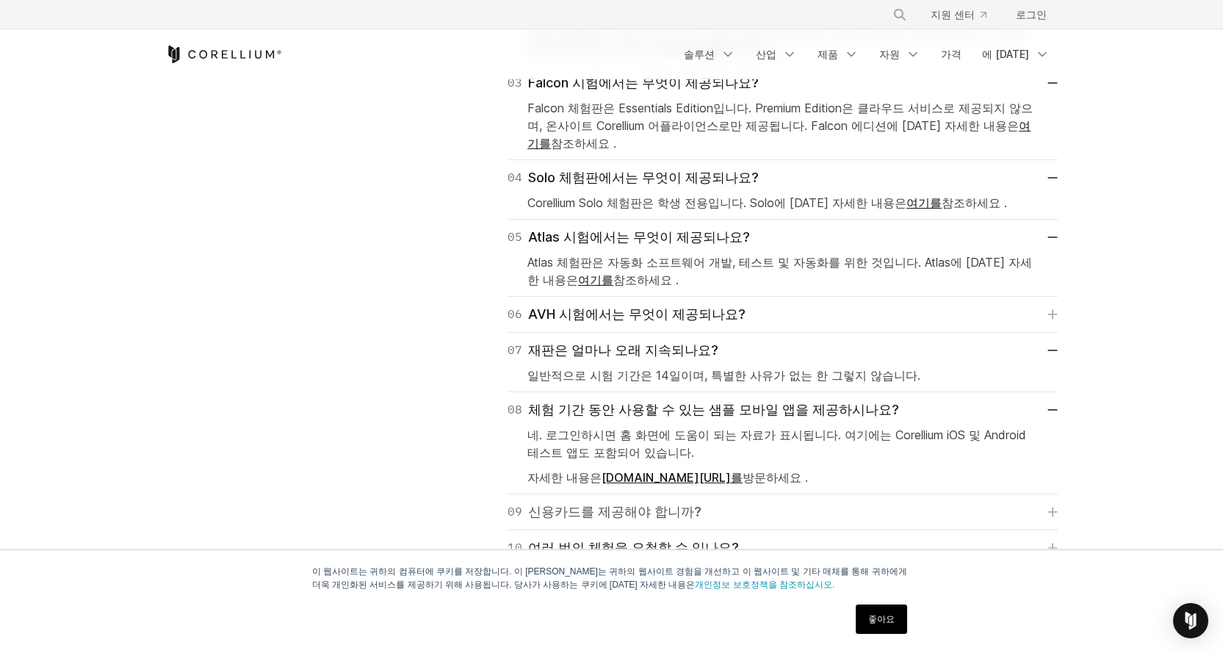
click at [533, 504] on font "신용카드를 제공해야 합니까?" at bounding box center [614, 511] width 173 height 15
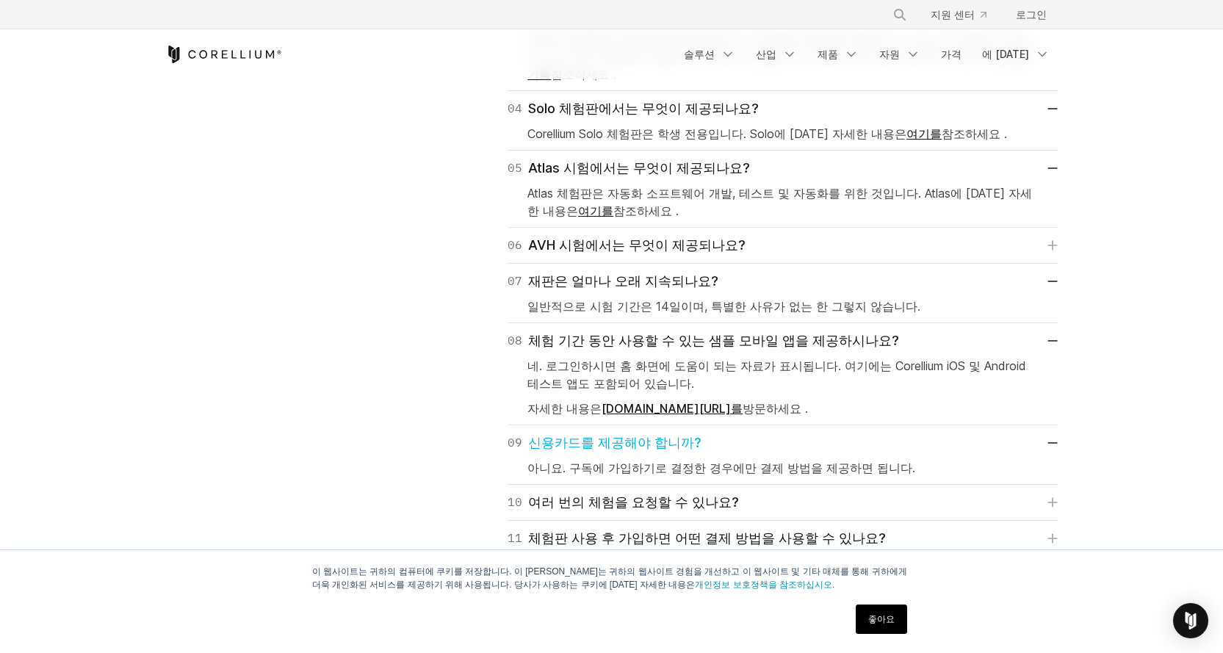
scroll to position [2436, 0]
click at [552, 495] on font "여러 번의 체험을 요청할 수 있나요?" at bounding box center [633, 502] width 211 height 15
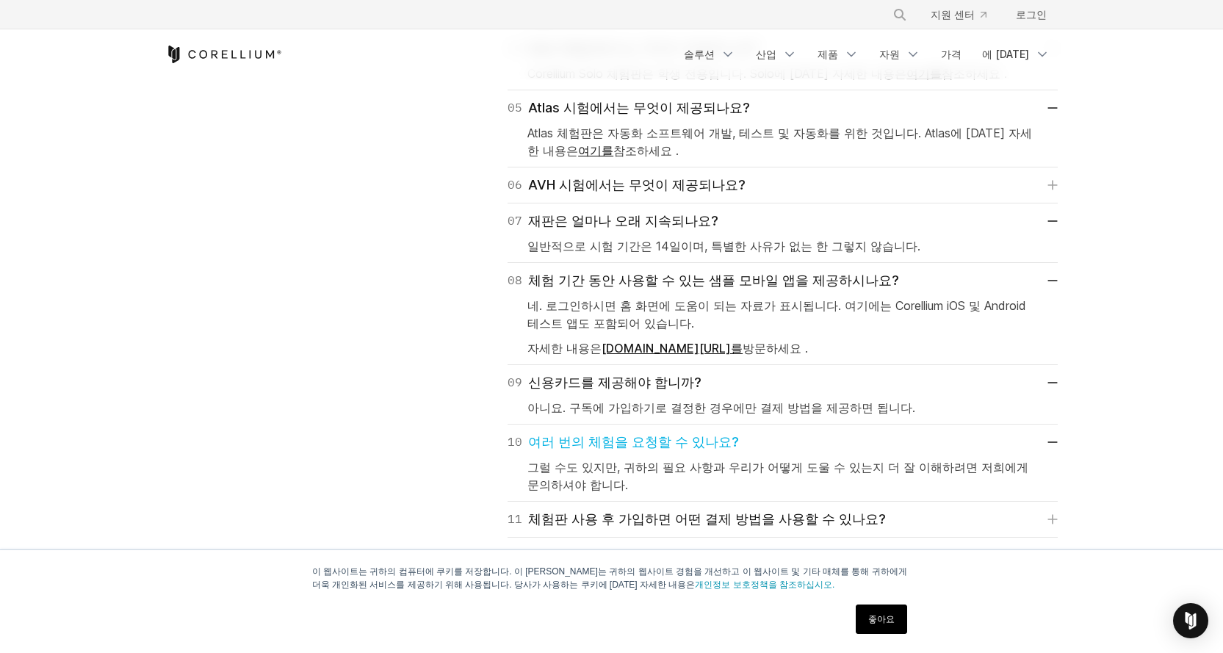
scroll to position [2499, 0]
click at [533, 510] on font "체험판 사용 후 가입하면 어떤 결제 방법을 사용할 수 있나요?" at bounding box center [707, 517] width 358 height 15
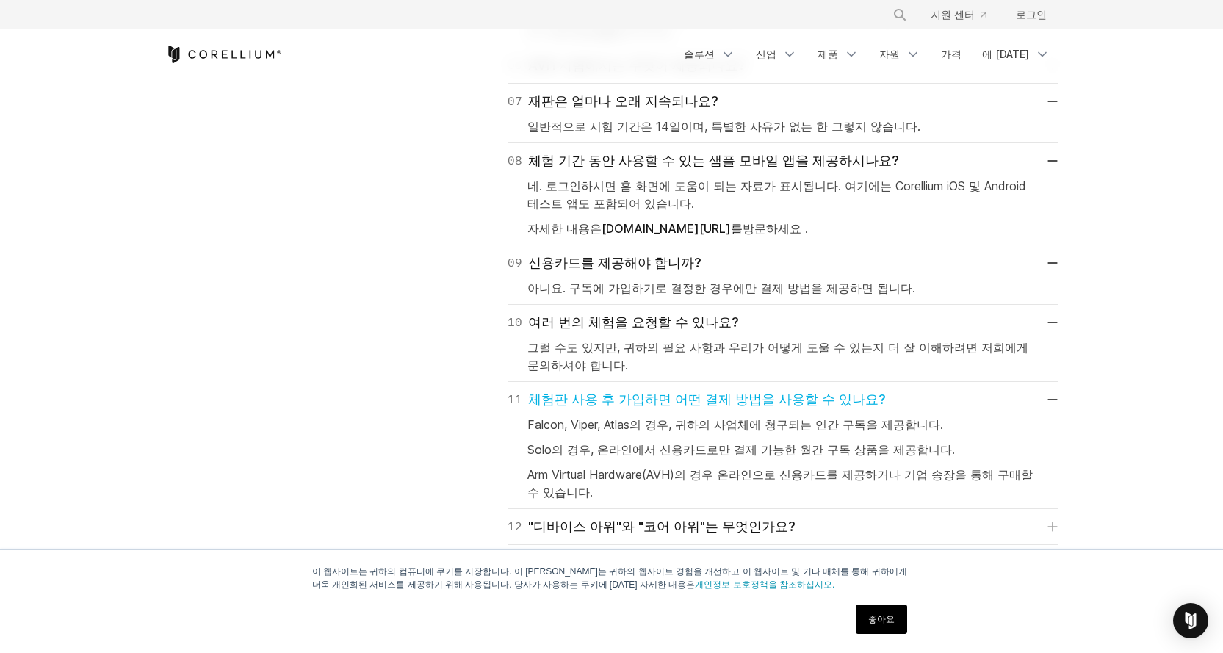
scroll to position [2620, 0]
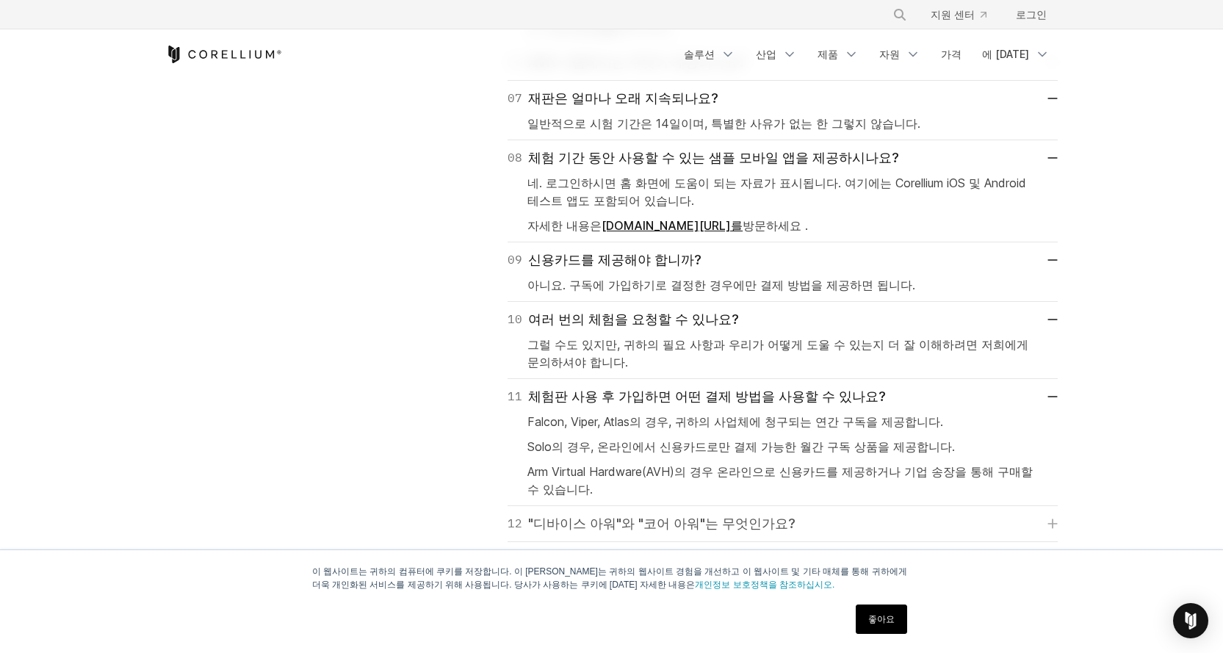
click at [557, 513] on font ""디바이스 아워"와 "코어 아워"는 무엇인가요?" at bounding box center [661, 523] width 267 height 21
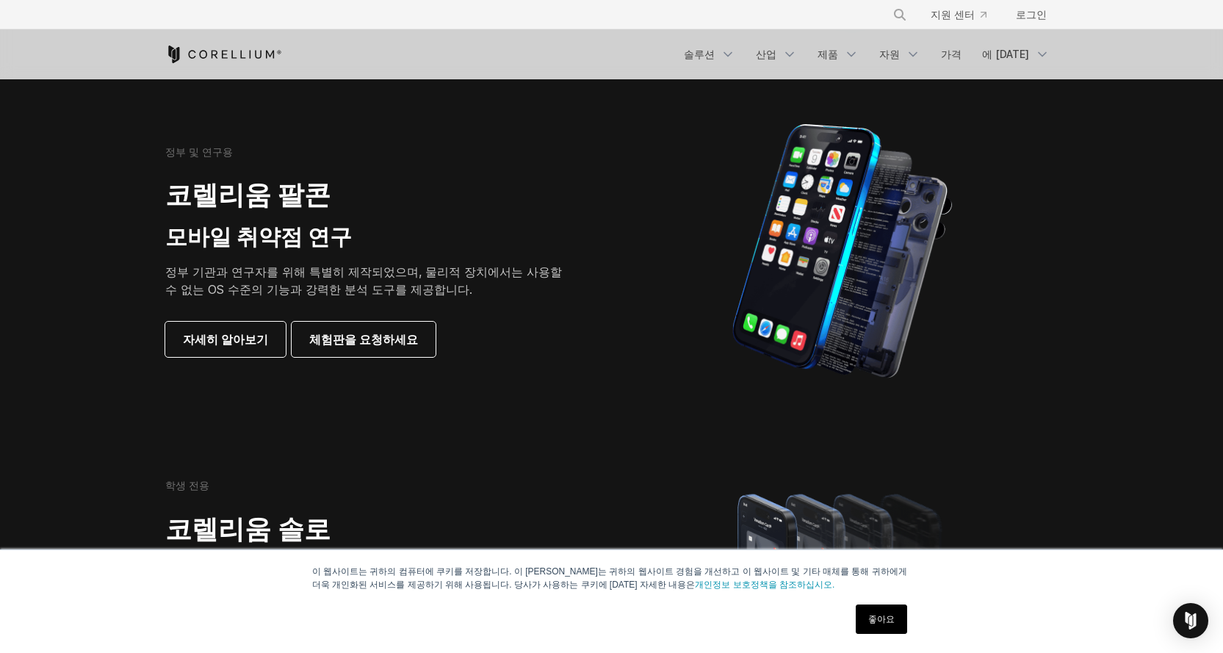
scroll to position [0, 0]
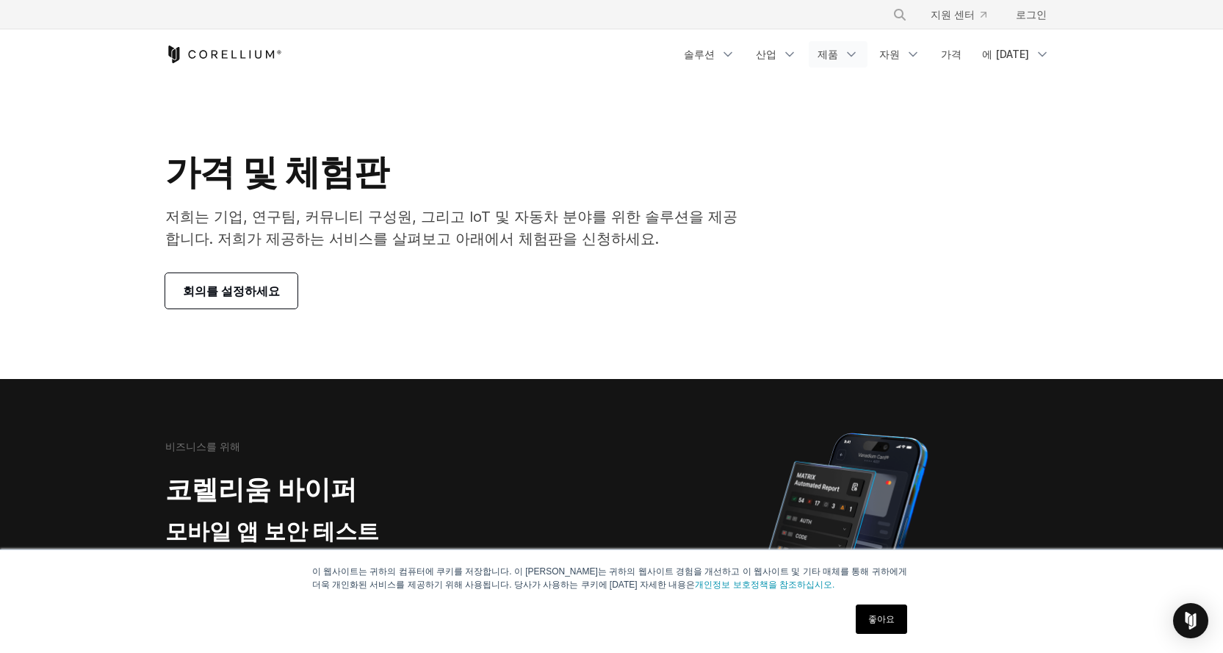
click at [833, 49] on font "제품" at bounding box center [827, 54] width 21 height 12
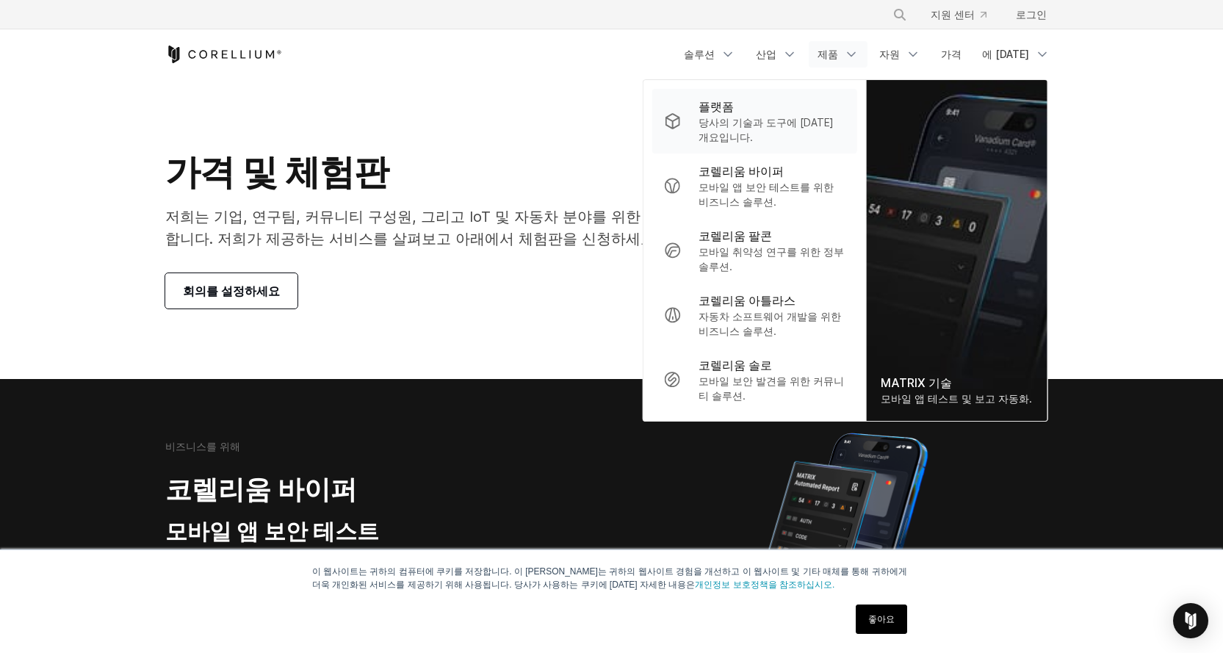
click at [781, 133] on p "당사의 기술과 도구에 [DATE] 개요입니다." at bounding box center [771, 129] width 146 height 29
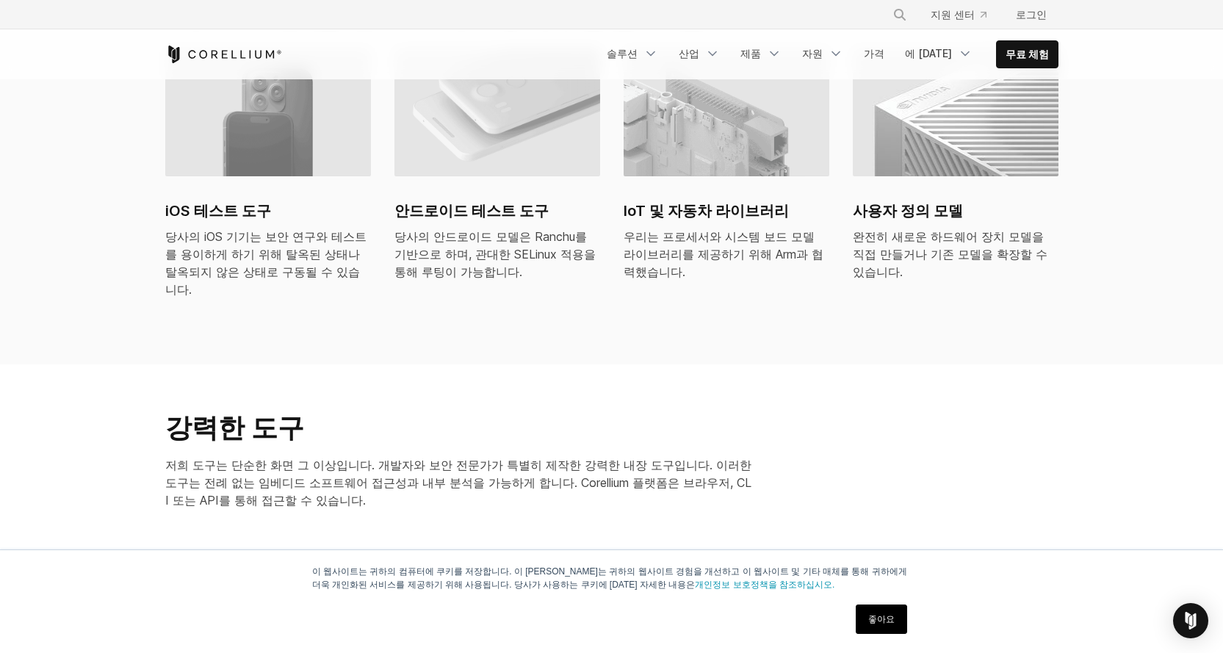
scroll to position [1031, 0]
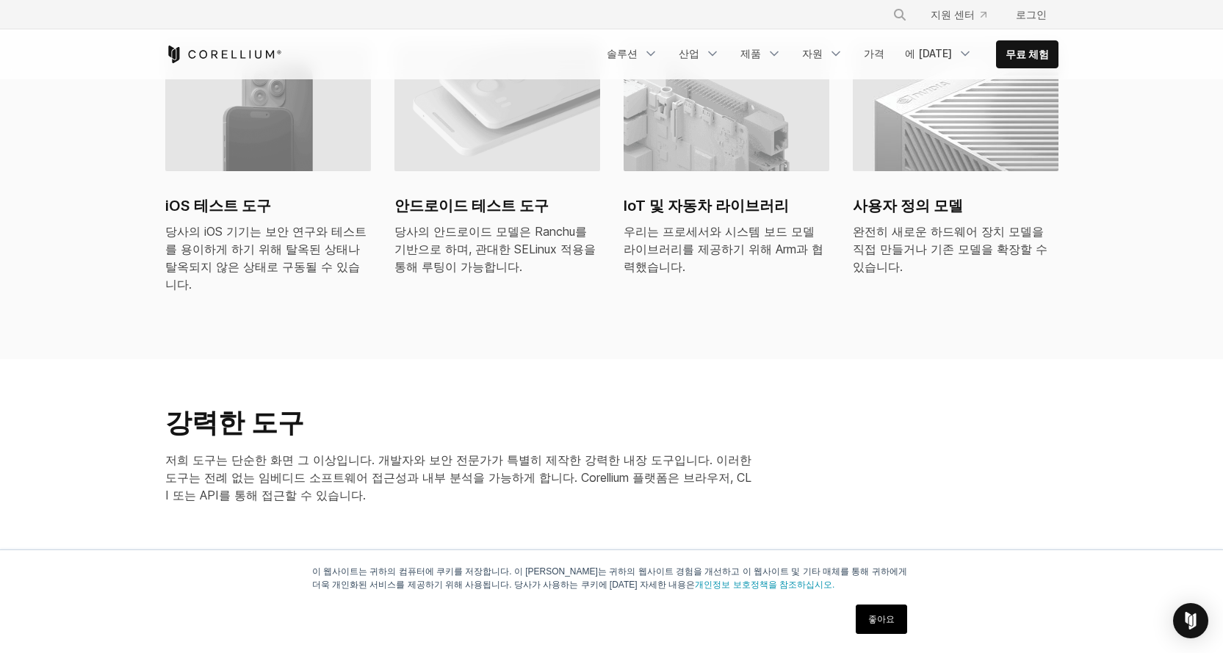
click at [882, 599] on div "이 웹사이트는 귀하의 컴퓨터에 쿠키를 저장합니다. 이 쿠키는 귀하의 웹사이트 경험을 개선하고 이 웹사이트 및 기타 매체를 통해 귀하에게 더욱 …" at bounding box center [612, 601] width 734 height 103
click at [878, 608] on link "좋아요" at bounding box center [880, 618] width 51 height 29
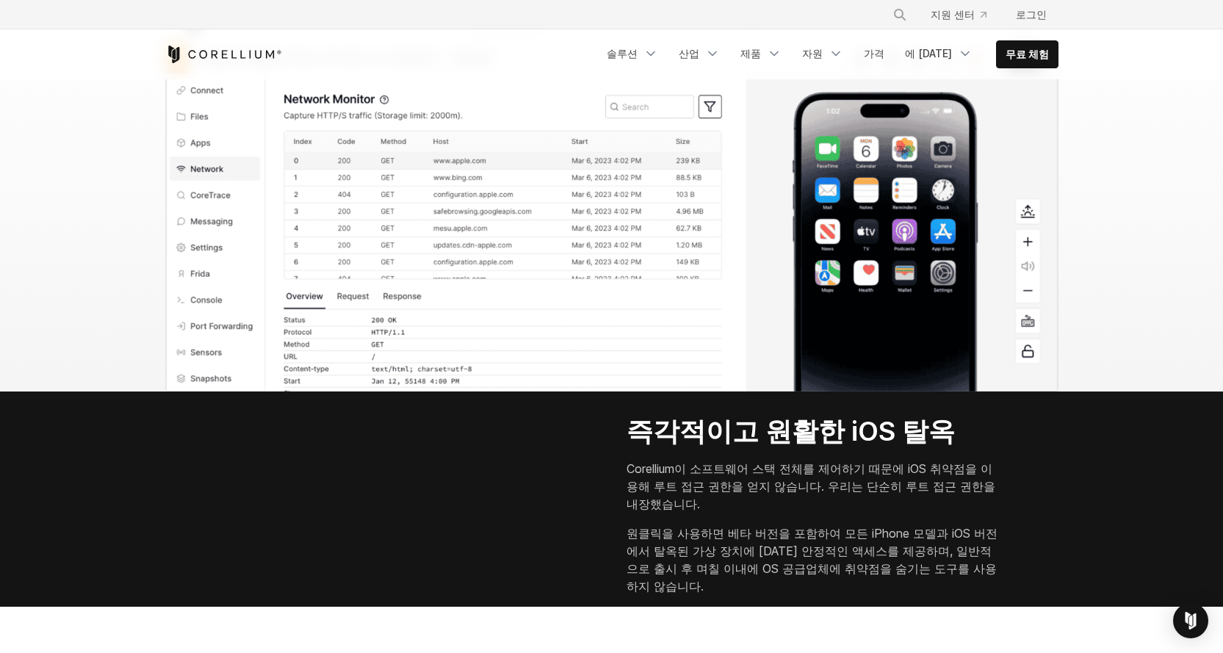
scroll to position [1582, 0]
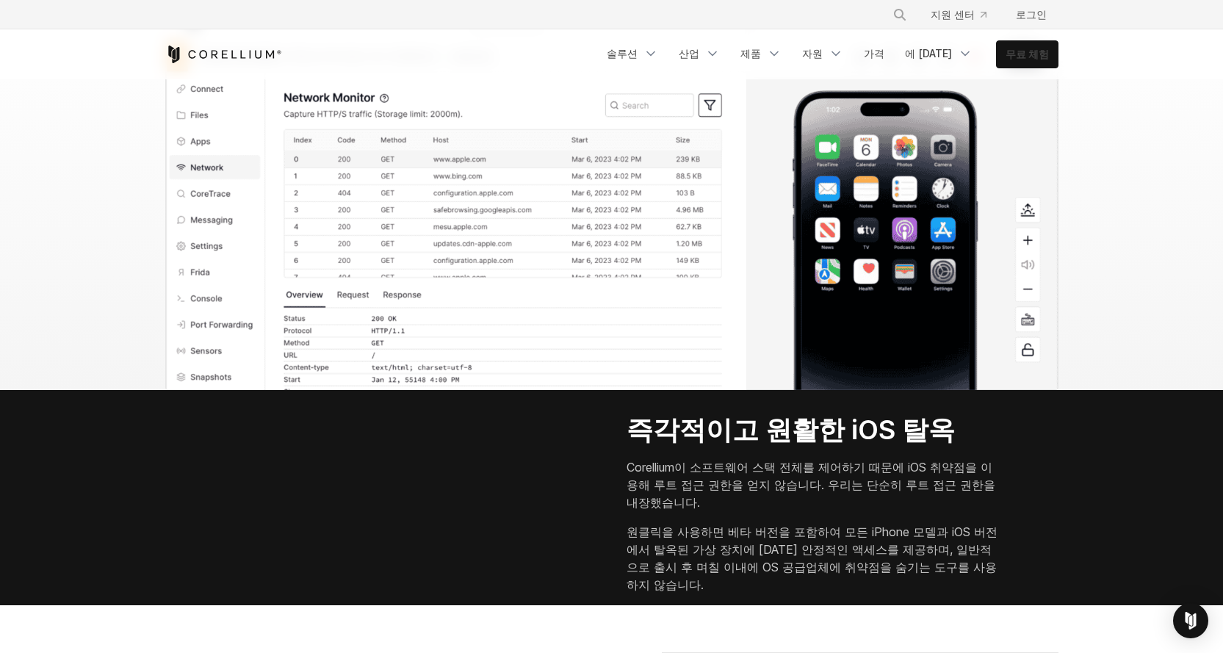
click at [1026, 65] on link "무료 체험" at bounding box center [1026, 54] width 61 height 26
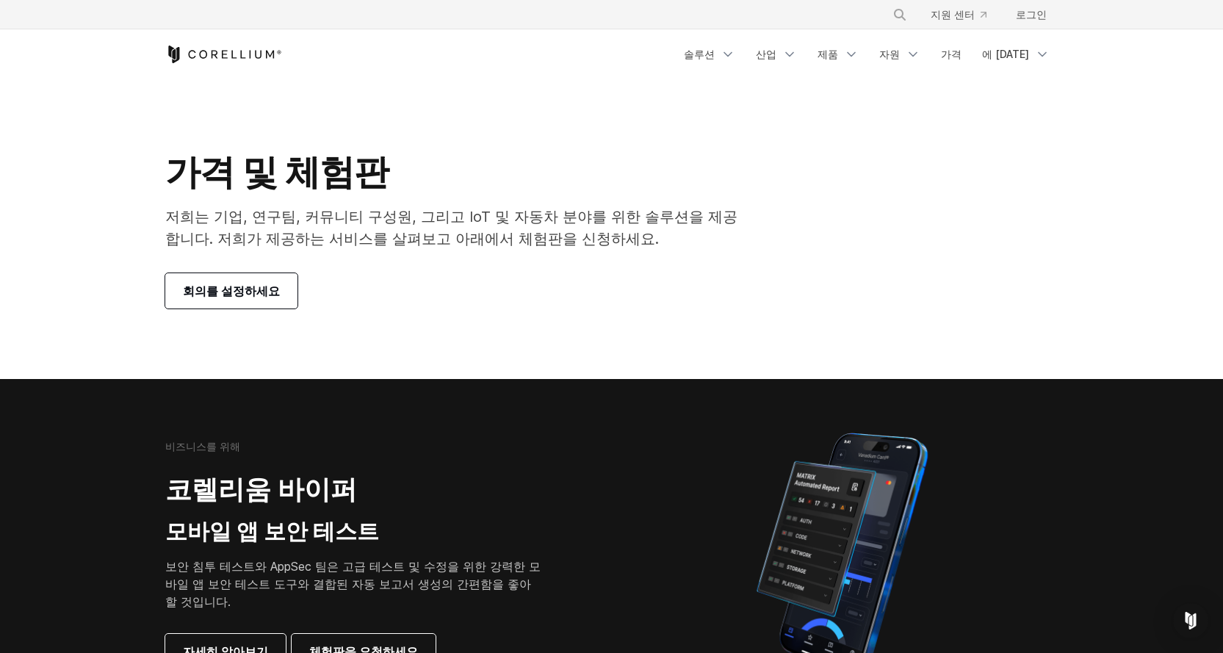
click at [262, 286] on font "회의를 설정하세요" at bounding box center [231, 290] width 97 height 15
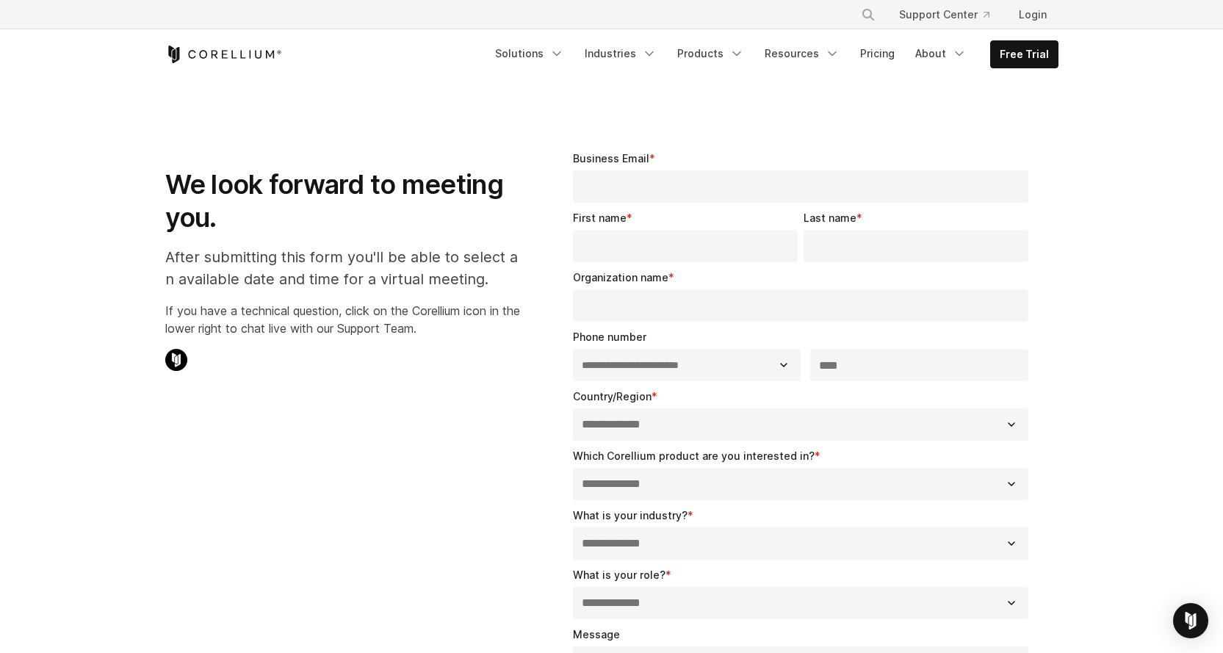
select select "**"
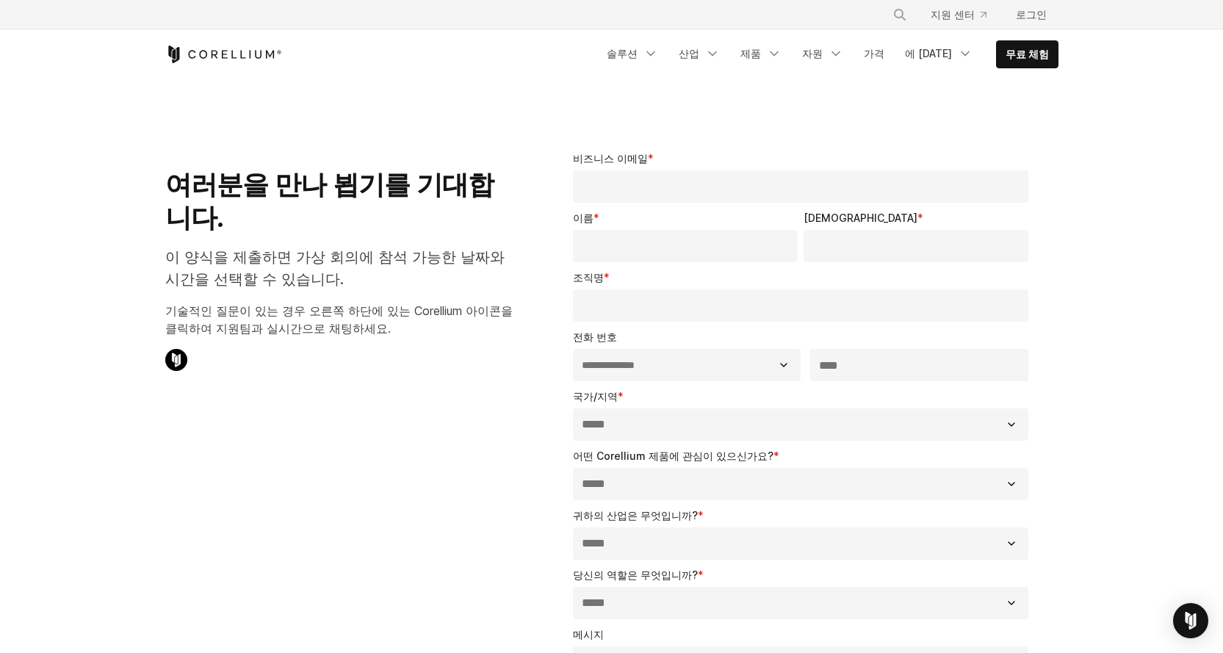
click at [614, 172] on input "비즈니스 이메일 *" at bounding box center [801, 186] width 456 height 32
type input "**********"
type input "*"
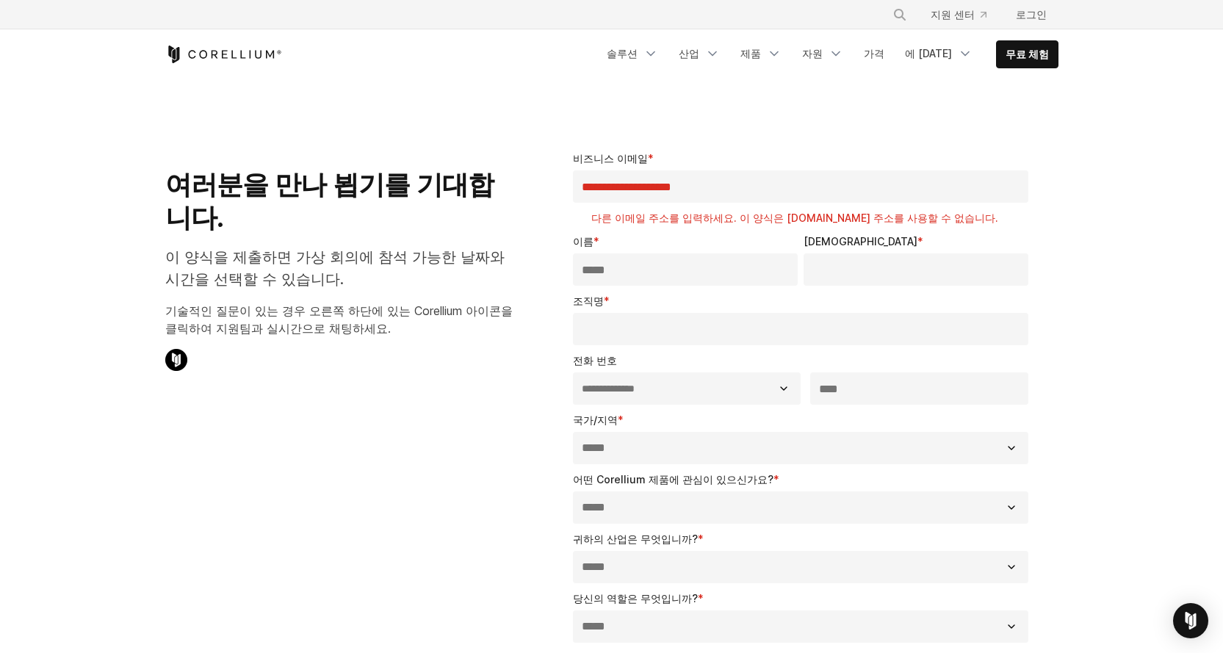
type input "*****"
